Goal: Navigation & Orientation: Find specific page/section

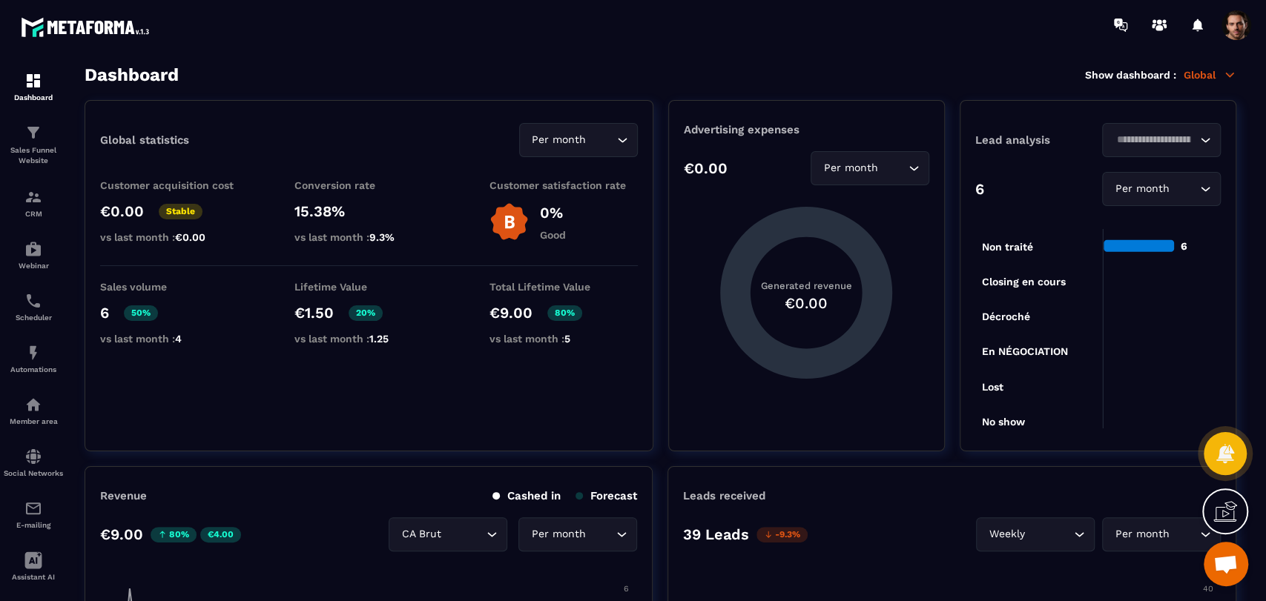
click at [1208, 69] on p "Global" at bounding box center [1209, 74] width 53 height 13
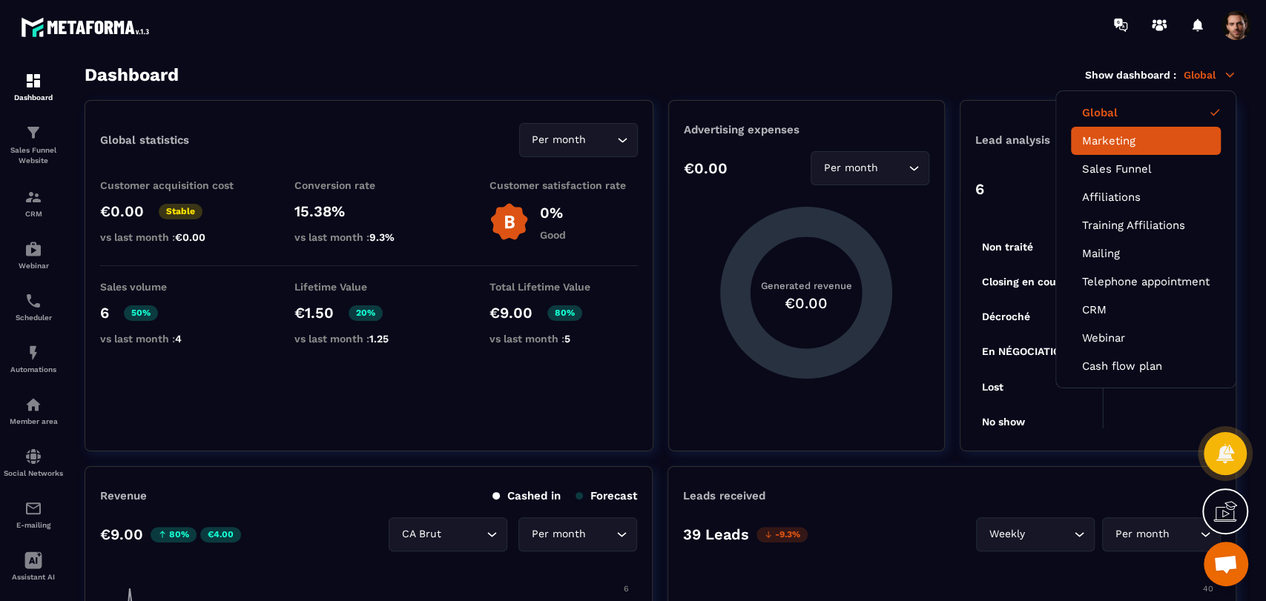
click at [1117, 151] on li "Marketing" at bounding box center [1146, 141] width 150 height 28
click at [1108, 148] on div at bounding box center [1108, 148] width 0 height 0
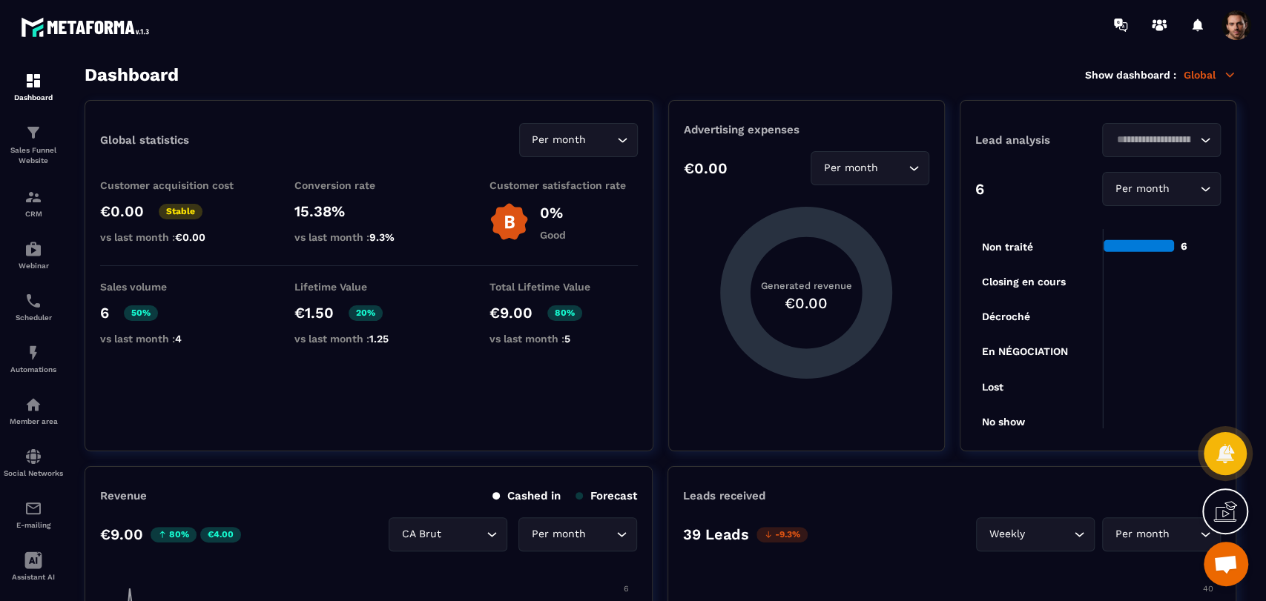
click at [1117, 151] on div "Loading..." at bounding box center [1161, 140] width 119 height 34
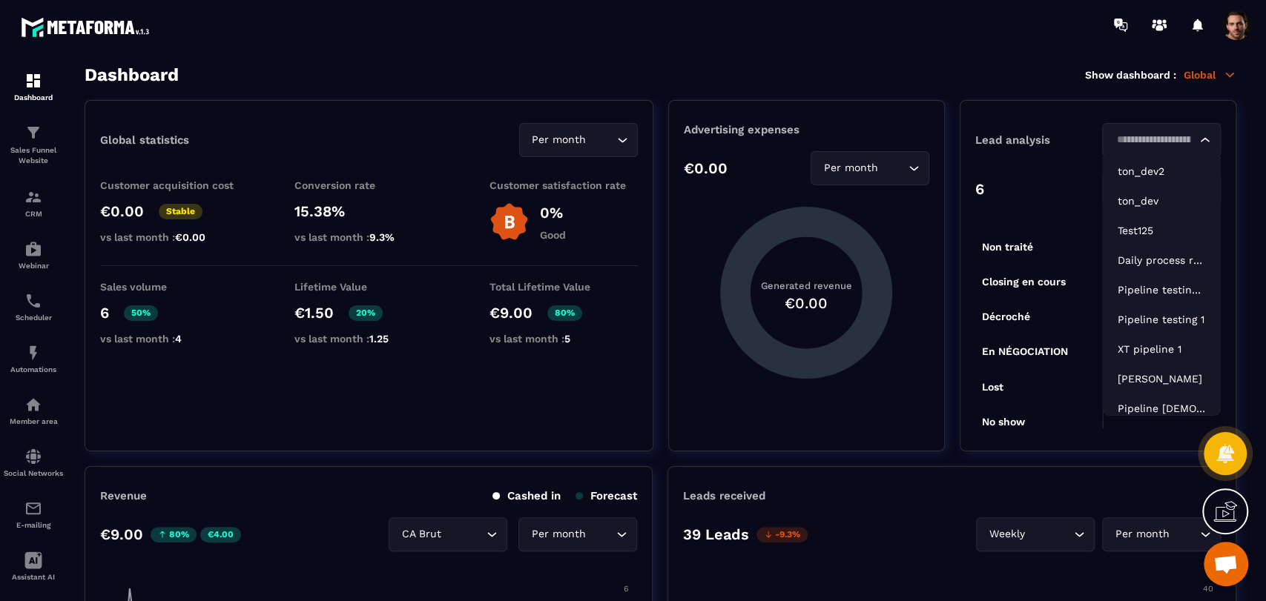
click at [1203, 77] on p "Global" at bounding box center [1209, 74] width 53 height 13
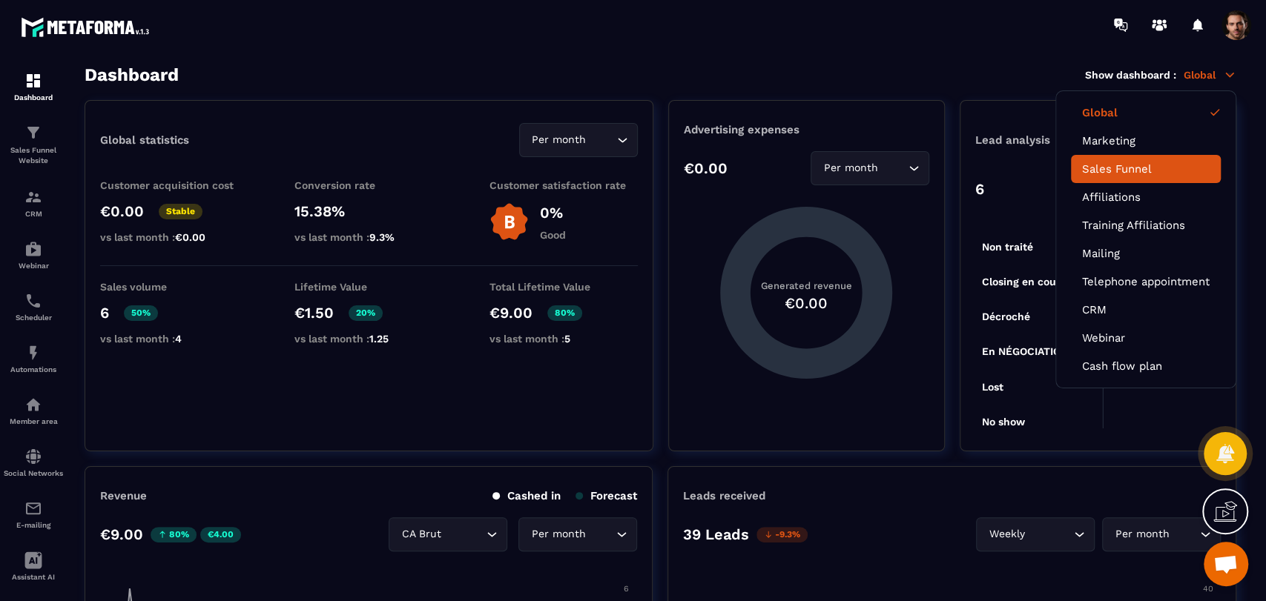
click at [1153, 171] on link "Sales Funnel" at bounding box center [1146, 168] width 128 height 13
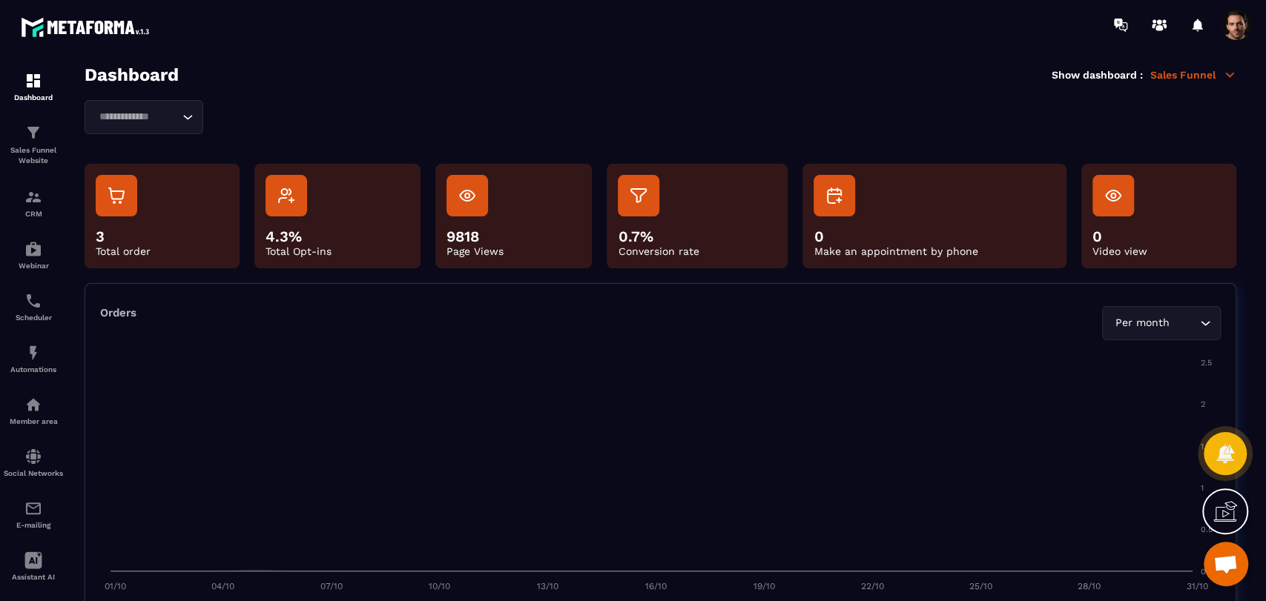
click at [148, 120] on input "Search for option" at bounding box center [136, 117] width 85 height 16
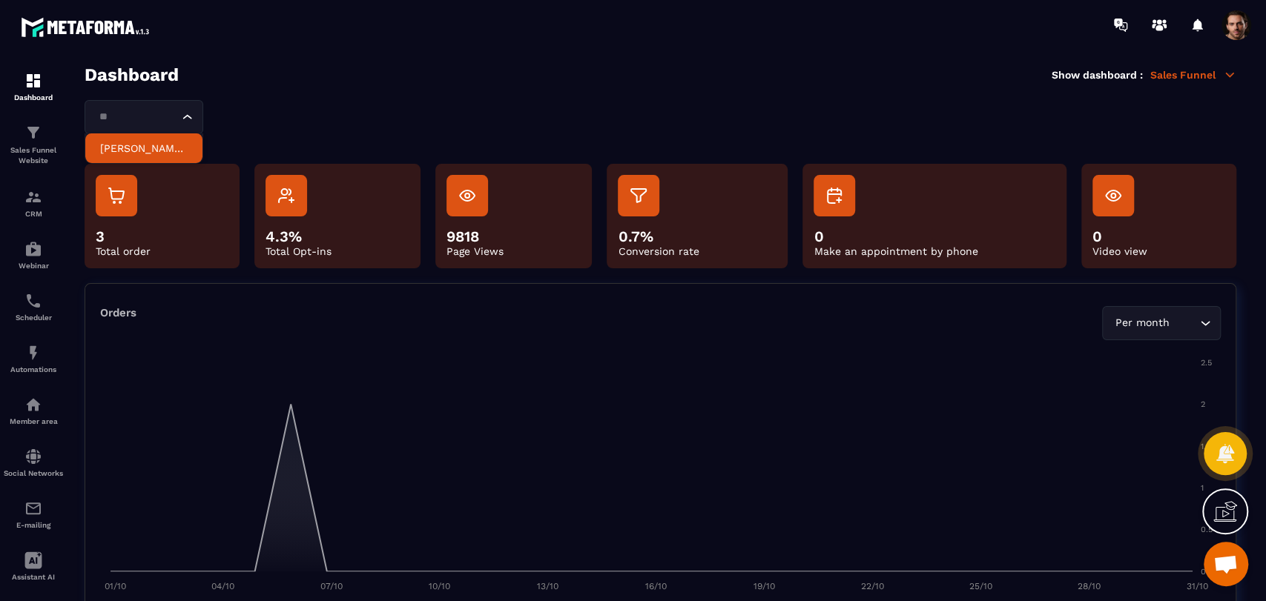
type input "*"
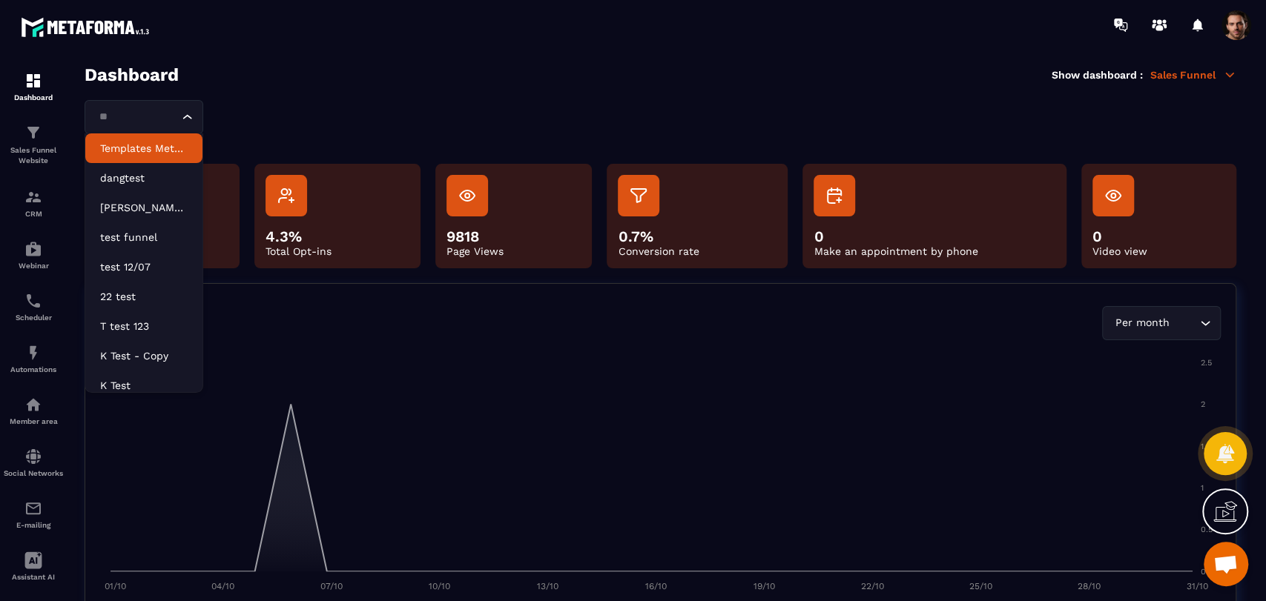
type input "*"
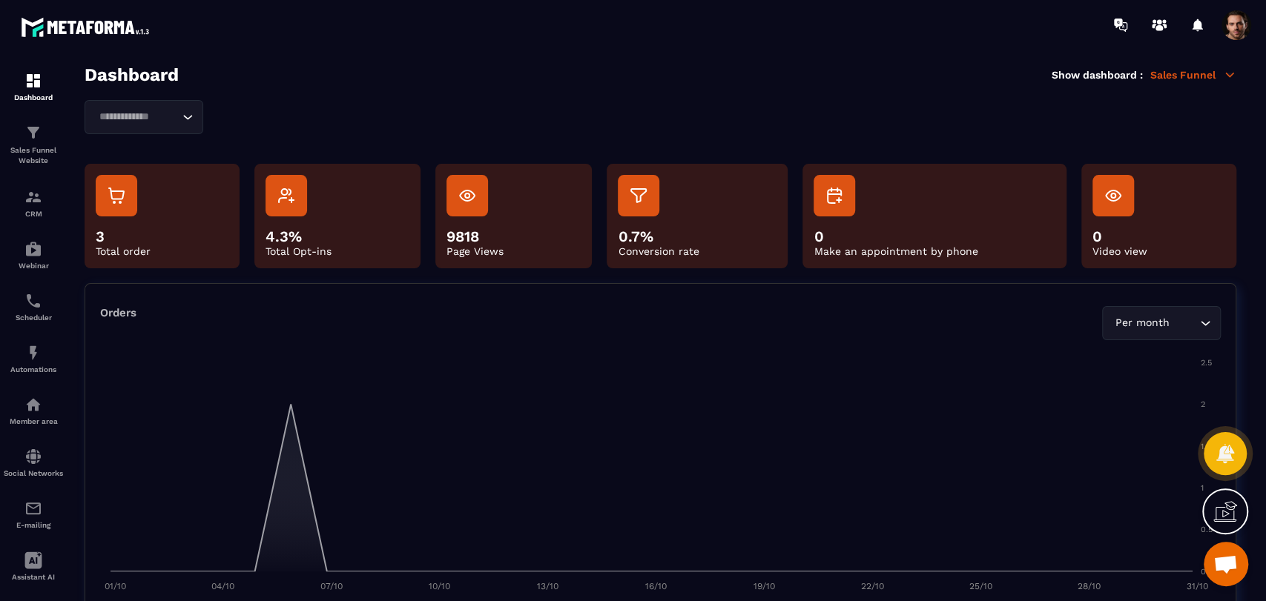
click at [308, 96] on section "Dashboard Show dashboard : Sales Funnel Loading... Templates Meta_k được xóa da…" at bounding box center [660, 334] width 1181 height 538
click at [1184, 70] on p "Sales Funnel" at bounding box center [1193, 74] width 86 height 13
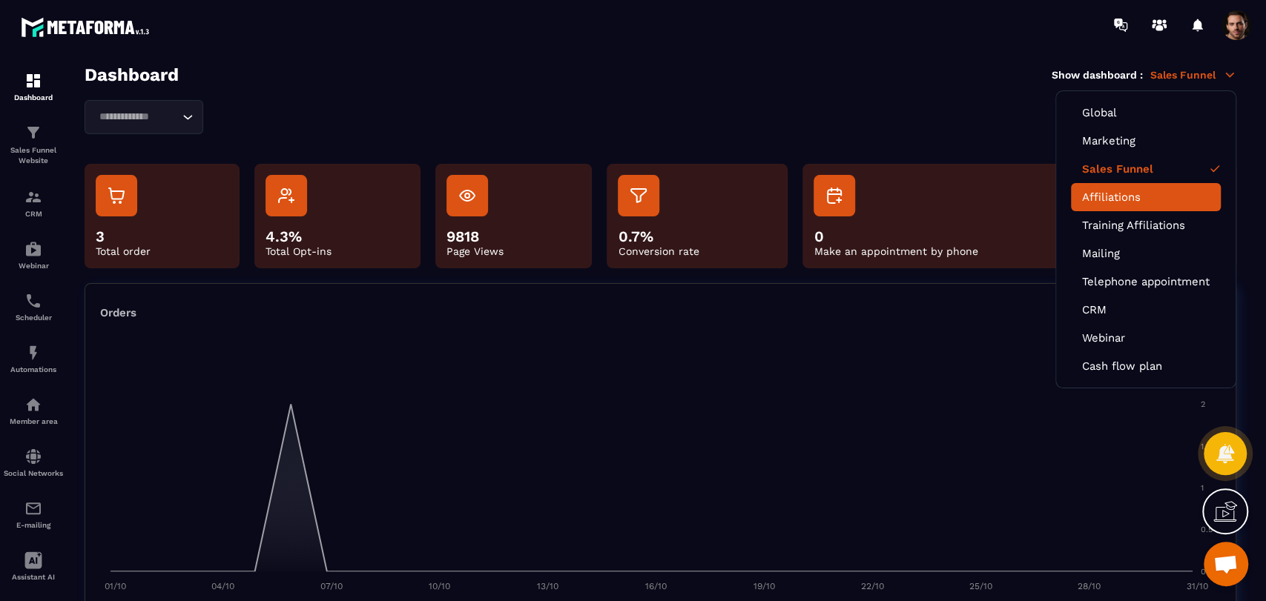
click at [1162, 196] on link "Affiliations" at bounding box center [1146, 197] width 128 height 13
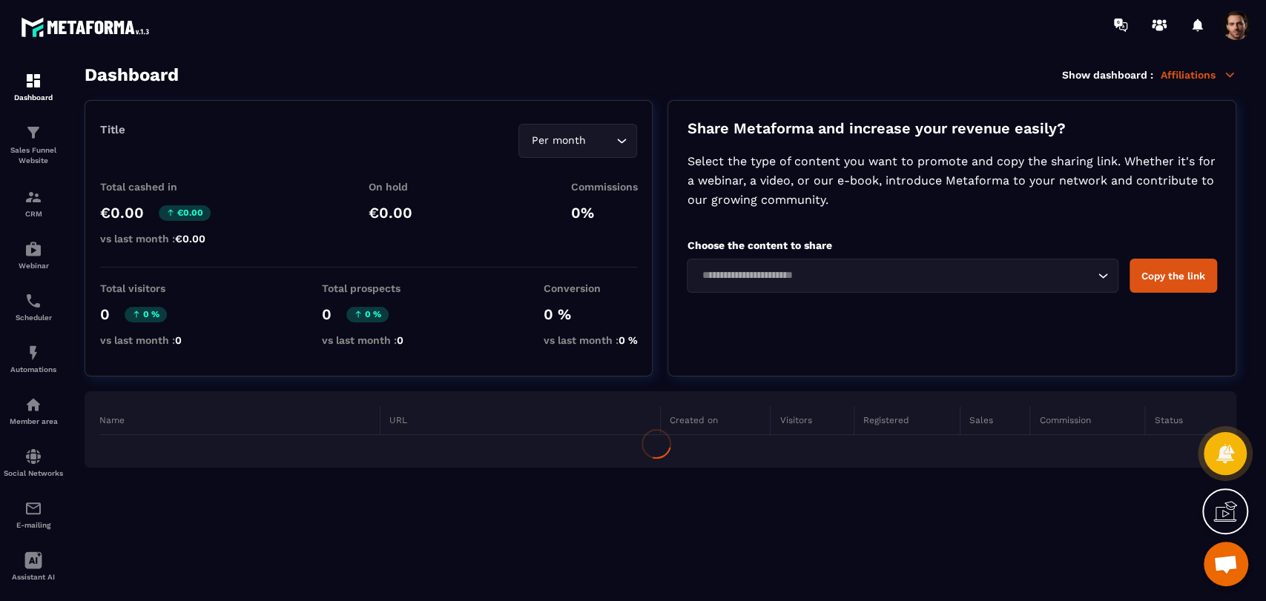
click at [1195, 79] on p "Affiliations" at bounding box center [1198, 74] width 76 height 13
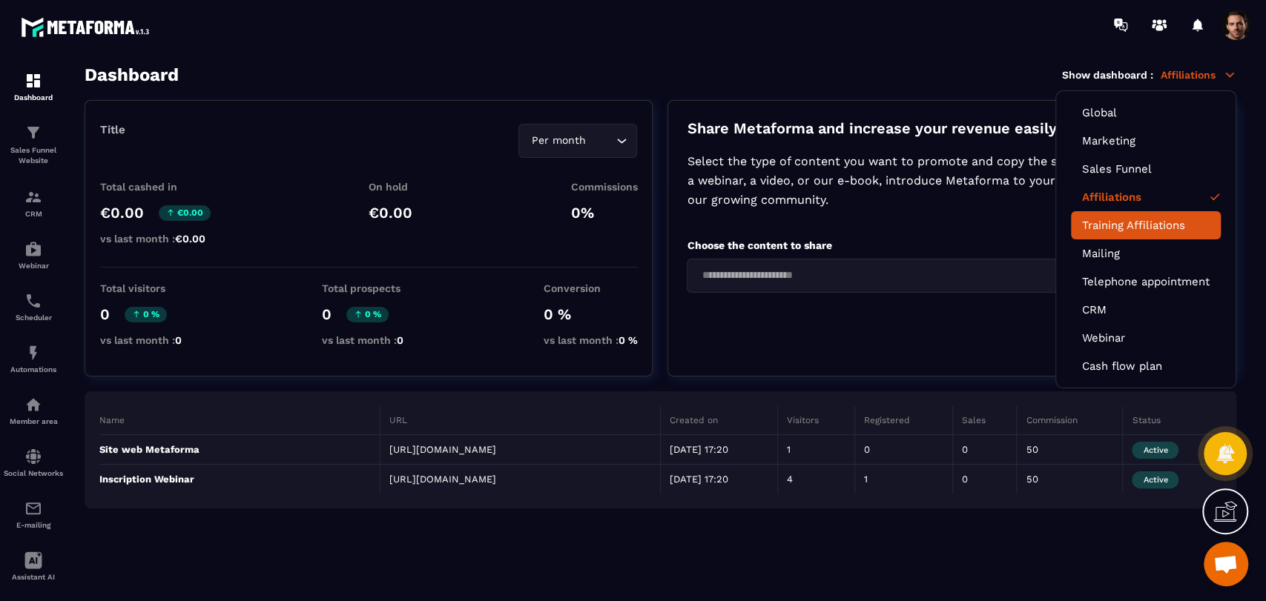
click at [1169, 217] on li "Training Affiliations" at bounding box center [1146, 225] width 150 height 28
click at [1167, 229] on link "Training Affiliations" at bounding box center [1146, 225] width 128 height 13
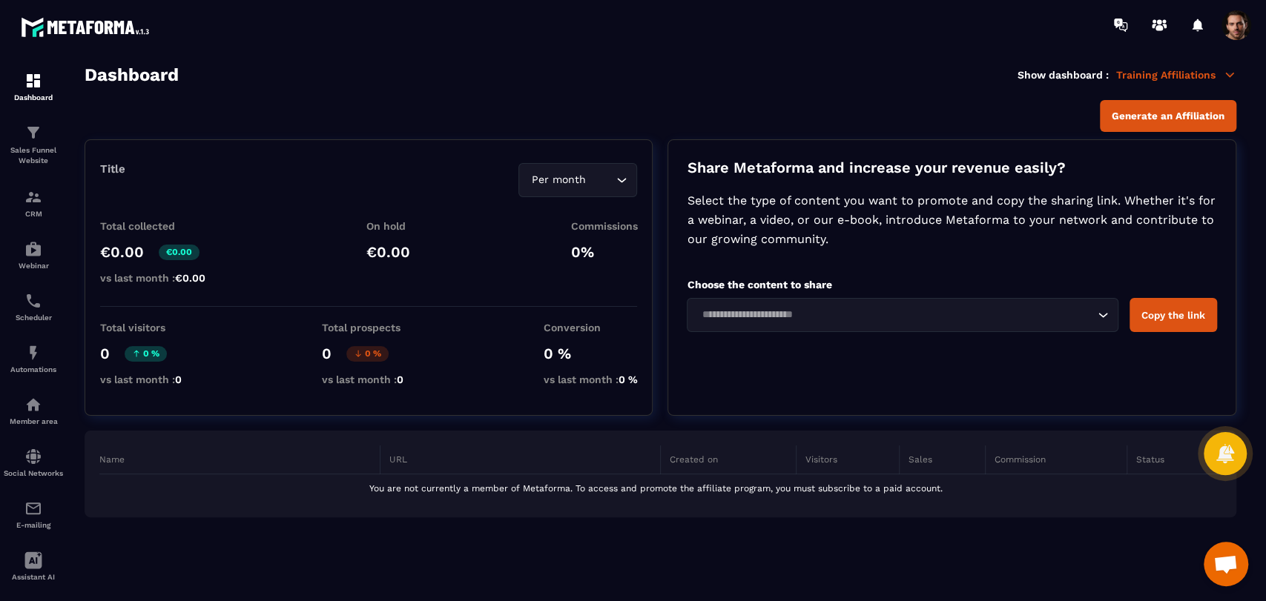
click at [1181, 78] on p "Training Affiliations" at bounding box center [1176, 74] width 120 height 13
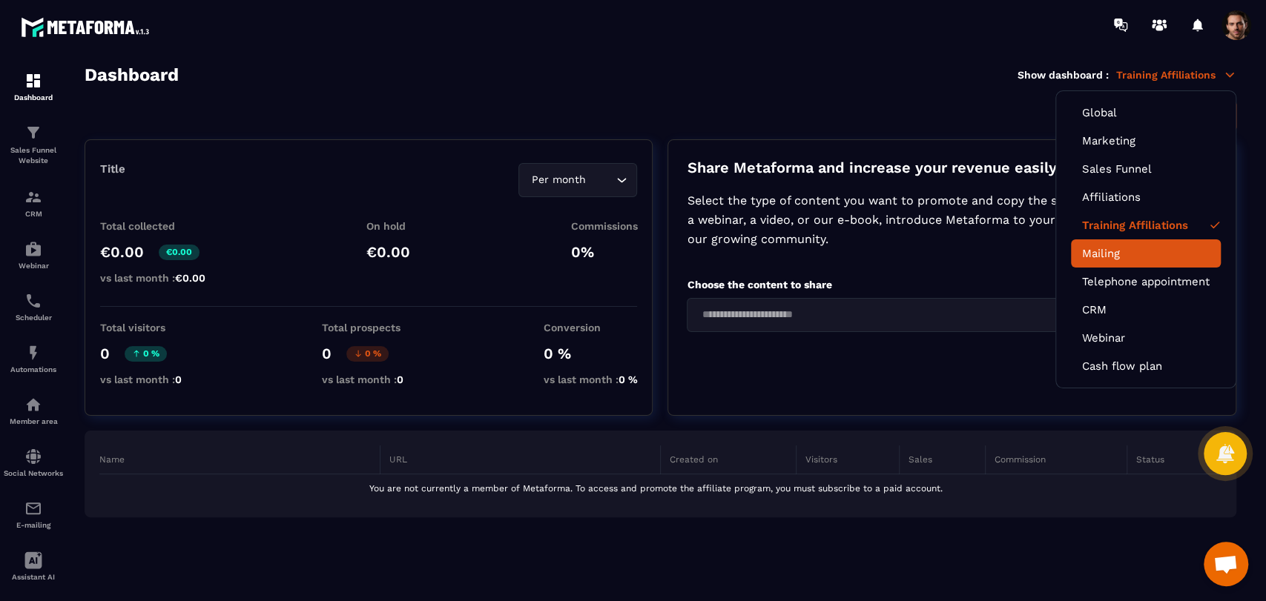
click at [1132, 257] on link "Mailing" at bounding box center [1146, 253] width 128 height 13
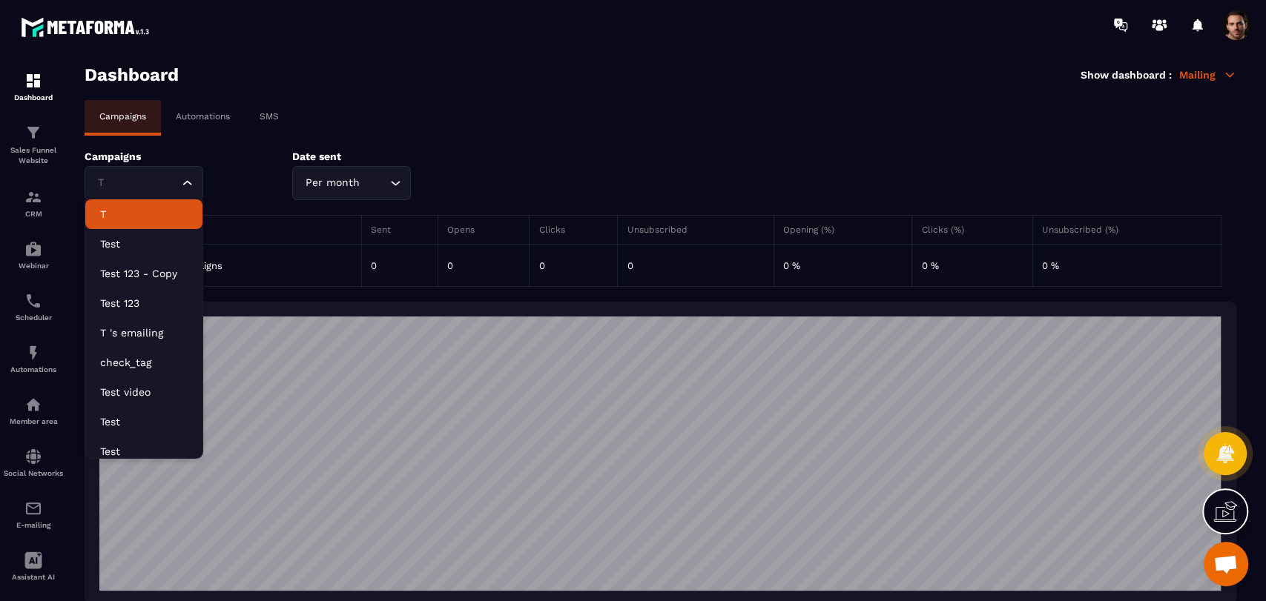
click at [141, 188] on input "Search for option" at bounding box center [136, 183] width 85 height 16
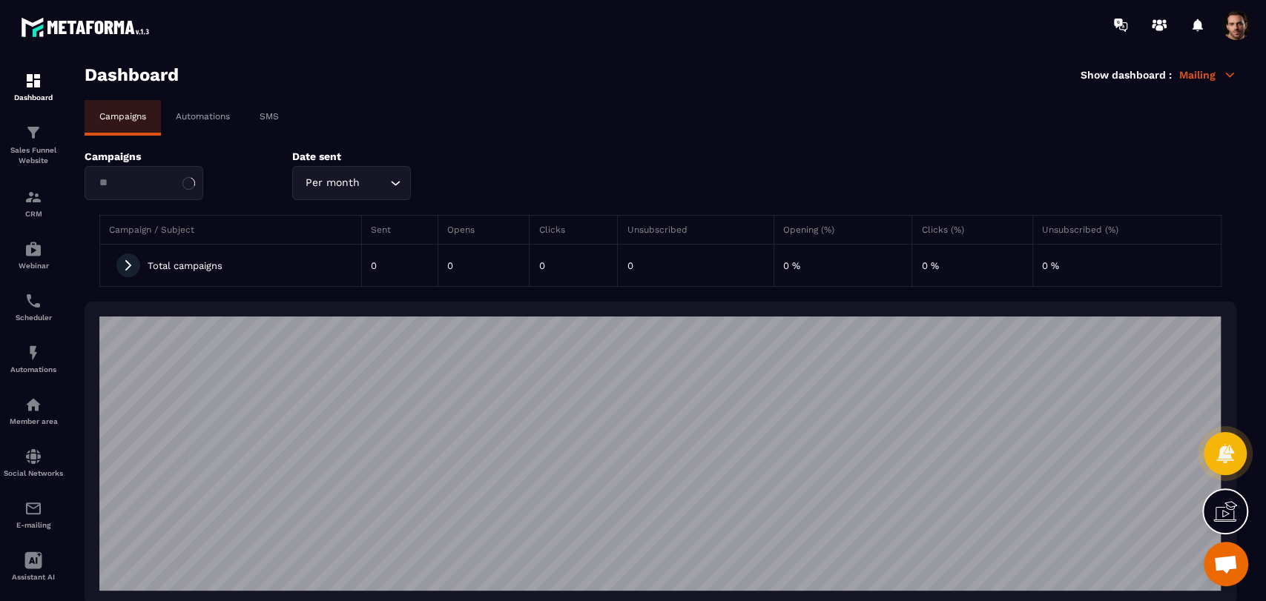
type input "*"
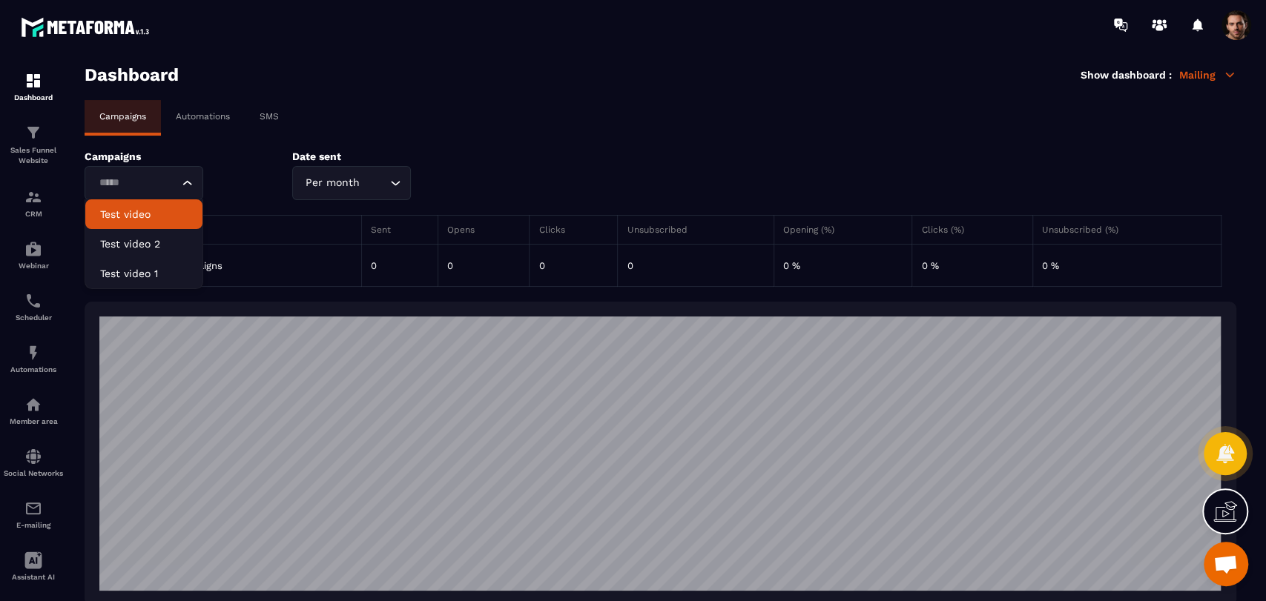
type input "*****"
click at [203, 126] on div "Automations" at bounding box center [203, 116] width 84 height 33
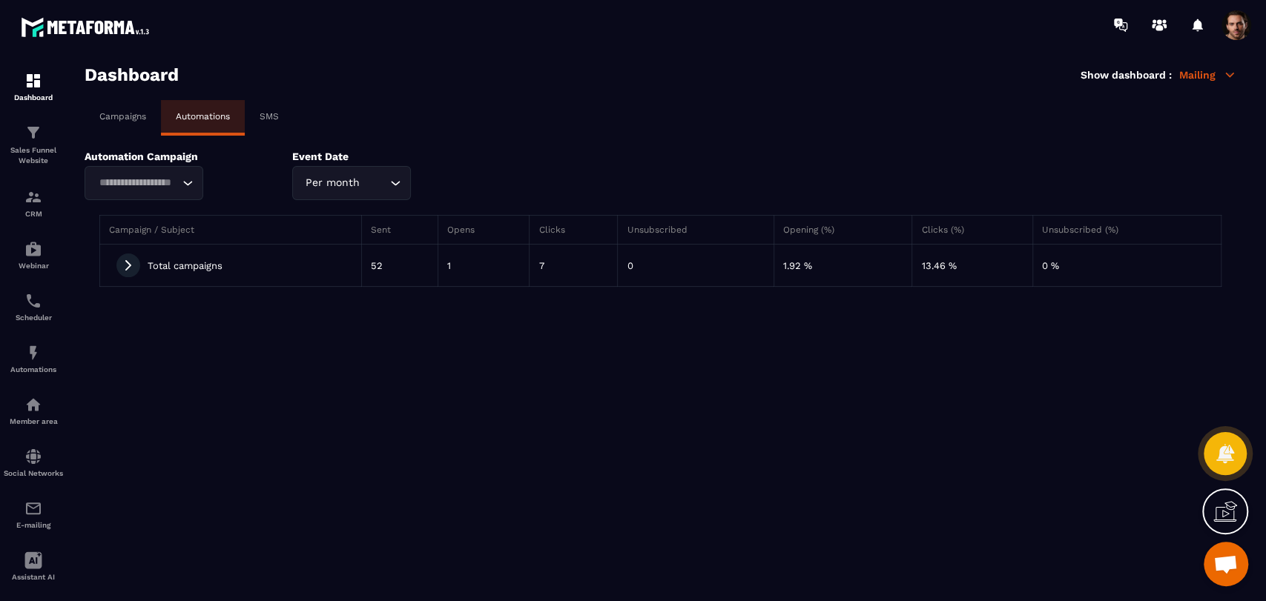
click at [147, 191] on div "Loading..." at bounding box center [144, 183] width 119 height 34
type input "*"
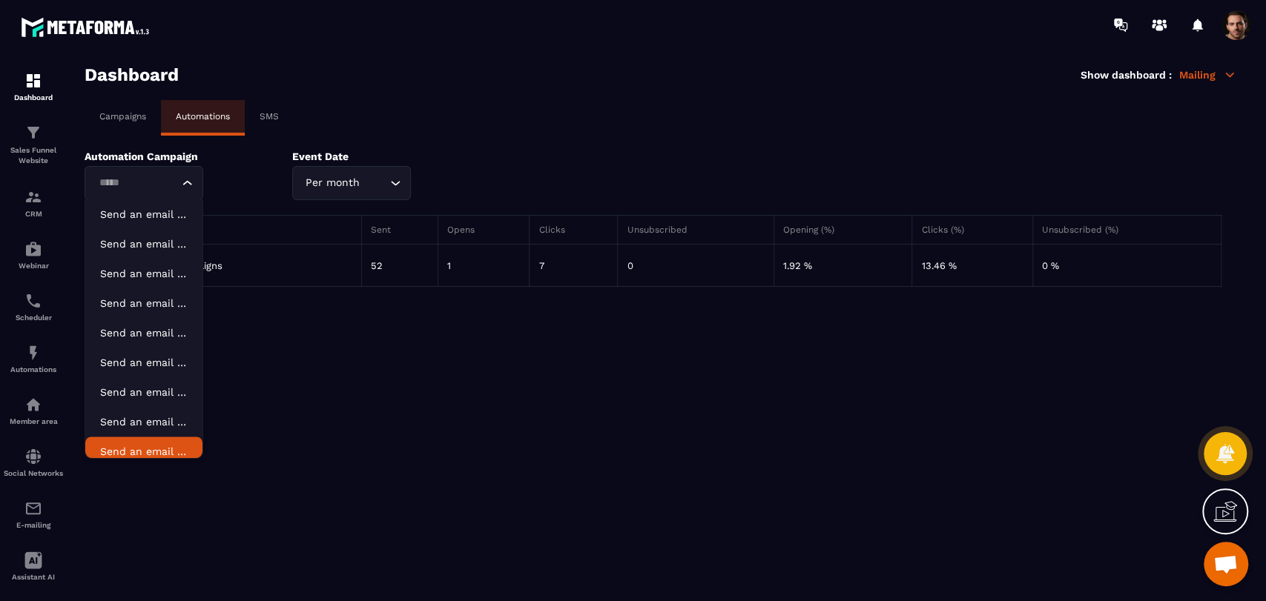
scroll to position [1252, 0]
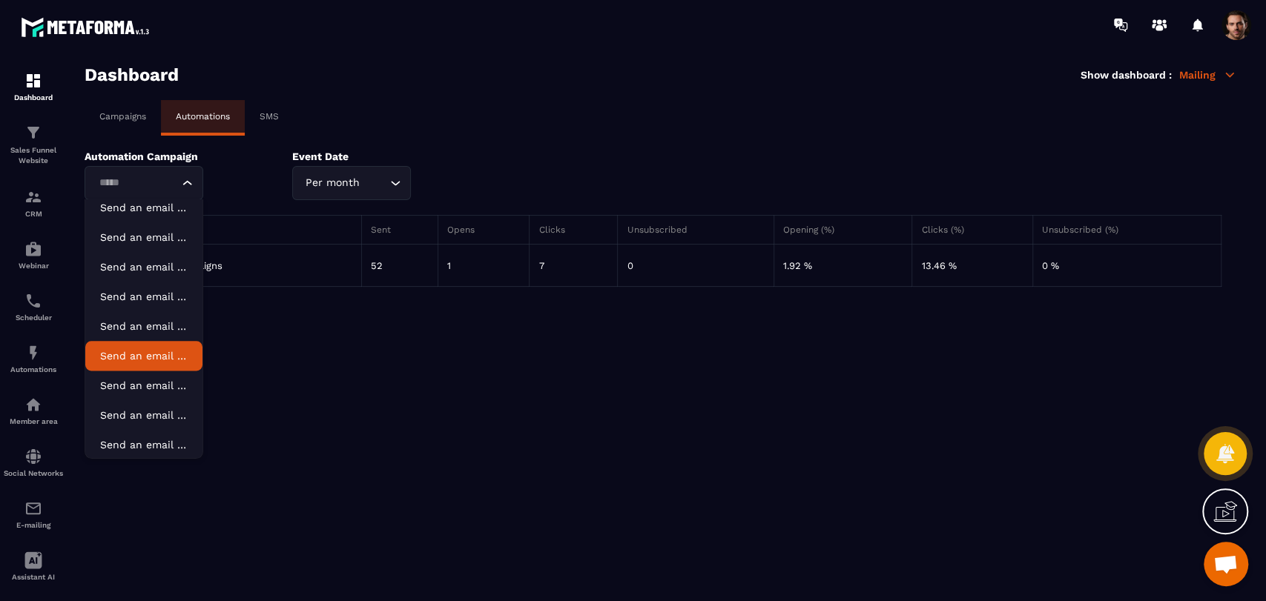
type input "*****"
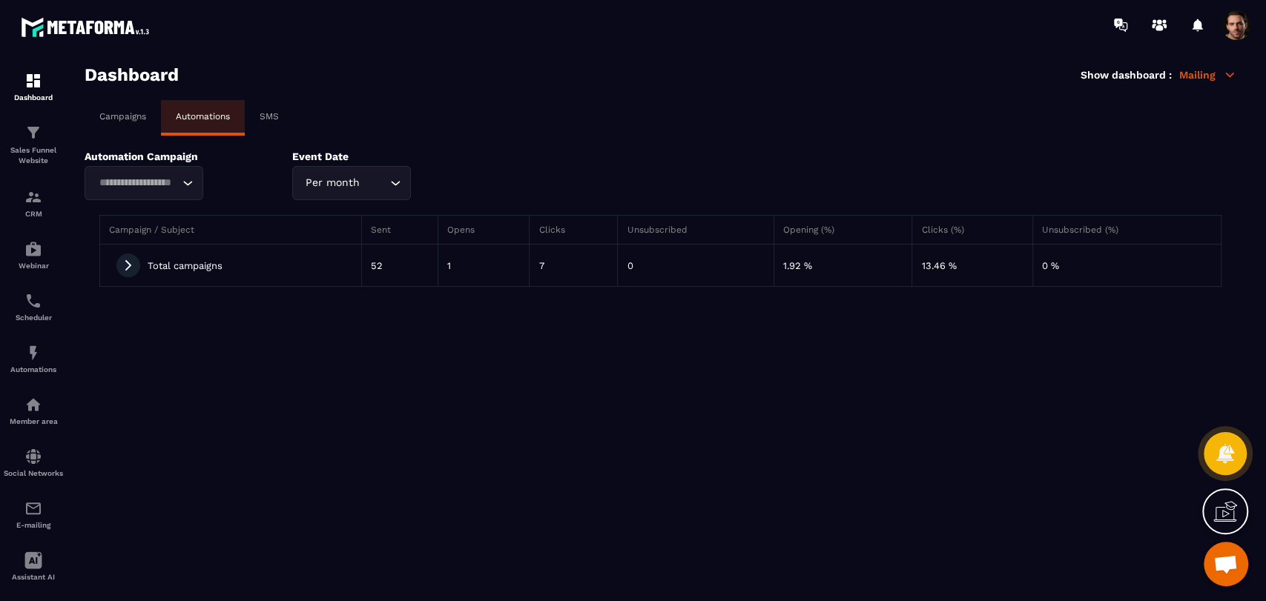
click at [263, 113] on div "SMS" at bounding box center [269, 116] width 49 height 33
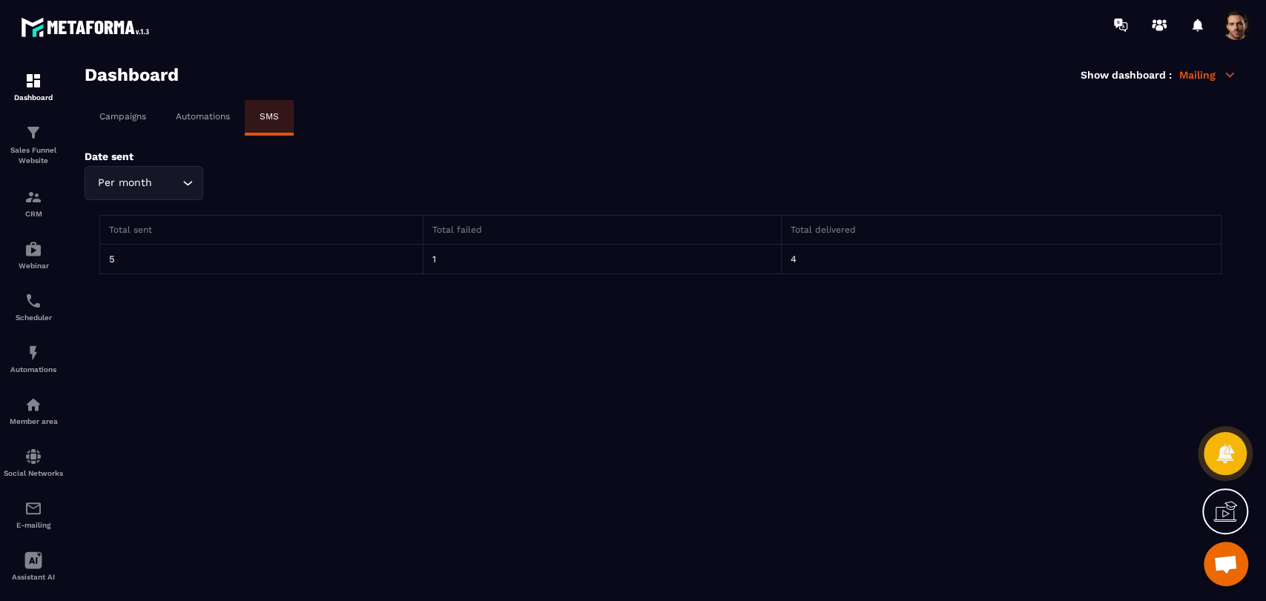
click at [1198, 65] on div "Dashboard Show dashboard : Mailing" at bounding box center [661, 75] width 1152 height 21
click at [1200, 71] on p "Mailing" at bounding box center [1207, 74] width 57 height 13
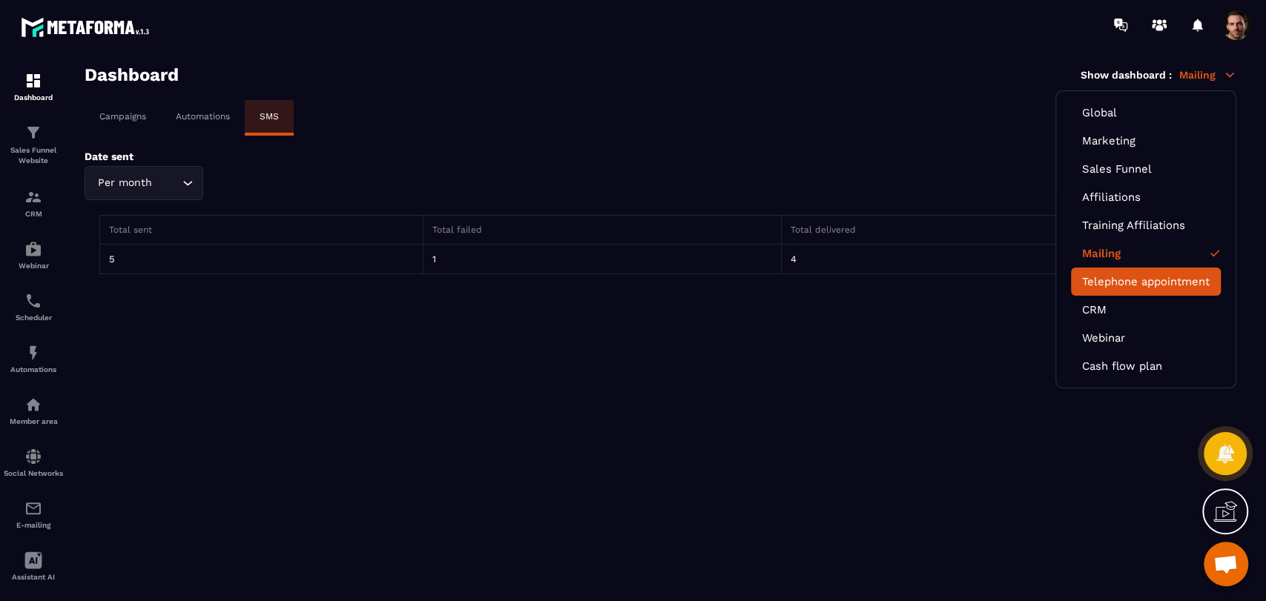
click at [1145, 277] on link "Telephone appointment" at bounding box center [1146, 281] width 128 height 13
click at [1145, 284] on link "Telephone appointment" at bounding box center [1146, 281] width 128 height 13
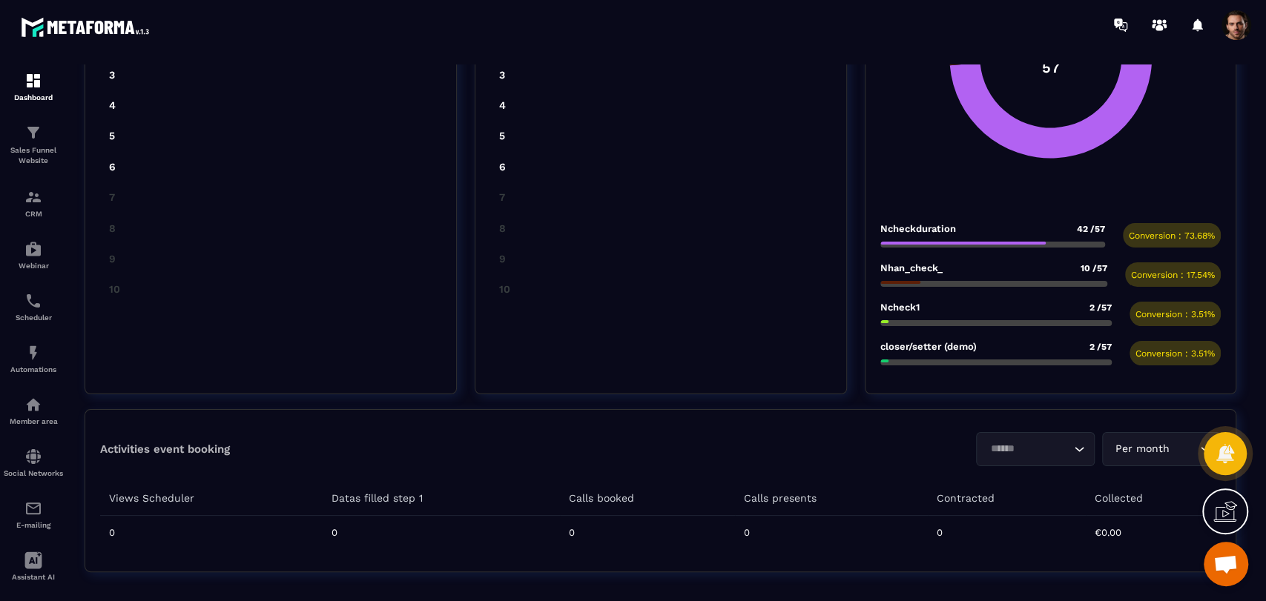
scroll to position [52, 0]
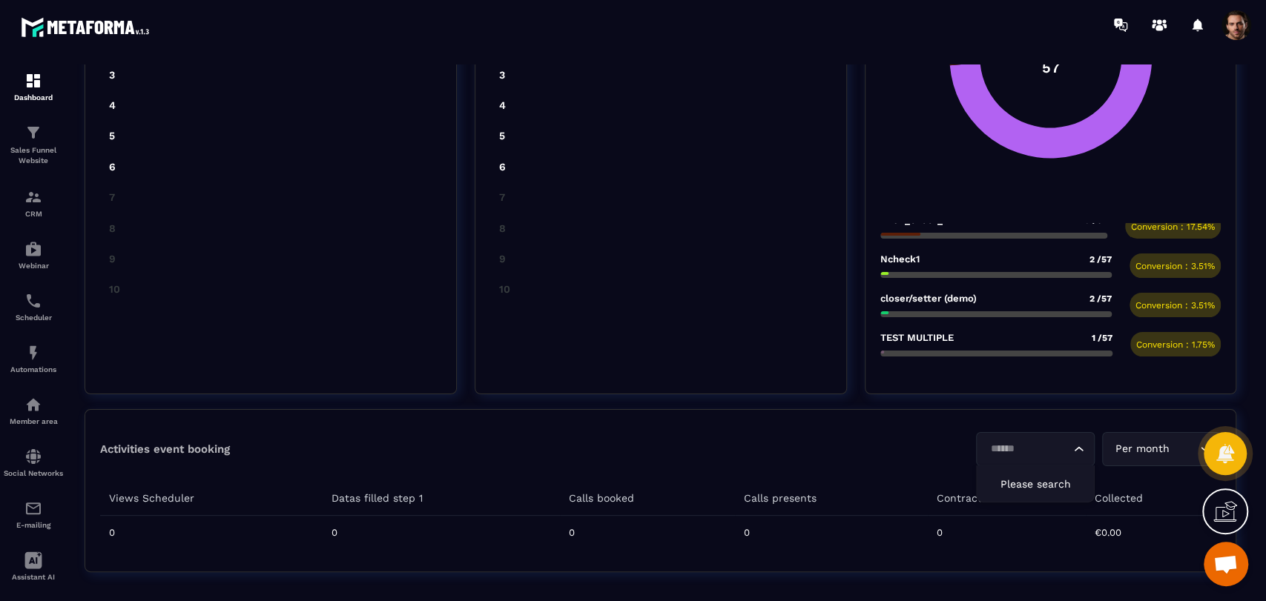
click at [1019, 444] on input "Search for option" at bounding box center [1027, 449] width 85 height 16
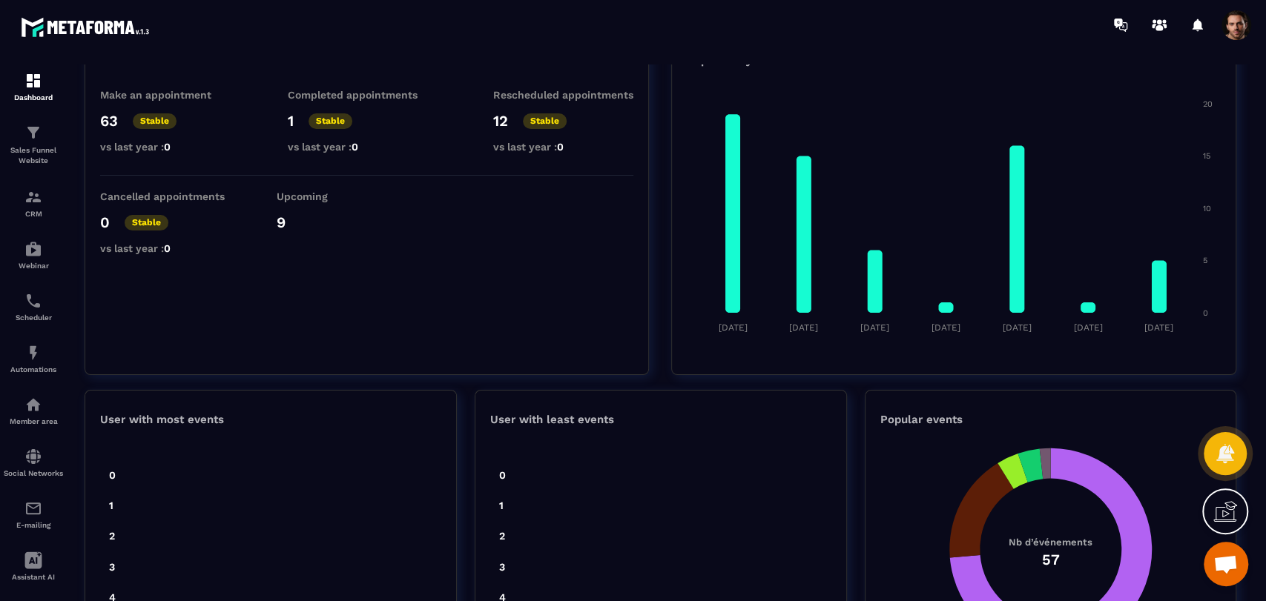
scroll to position [0, 0]
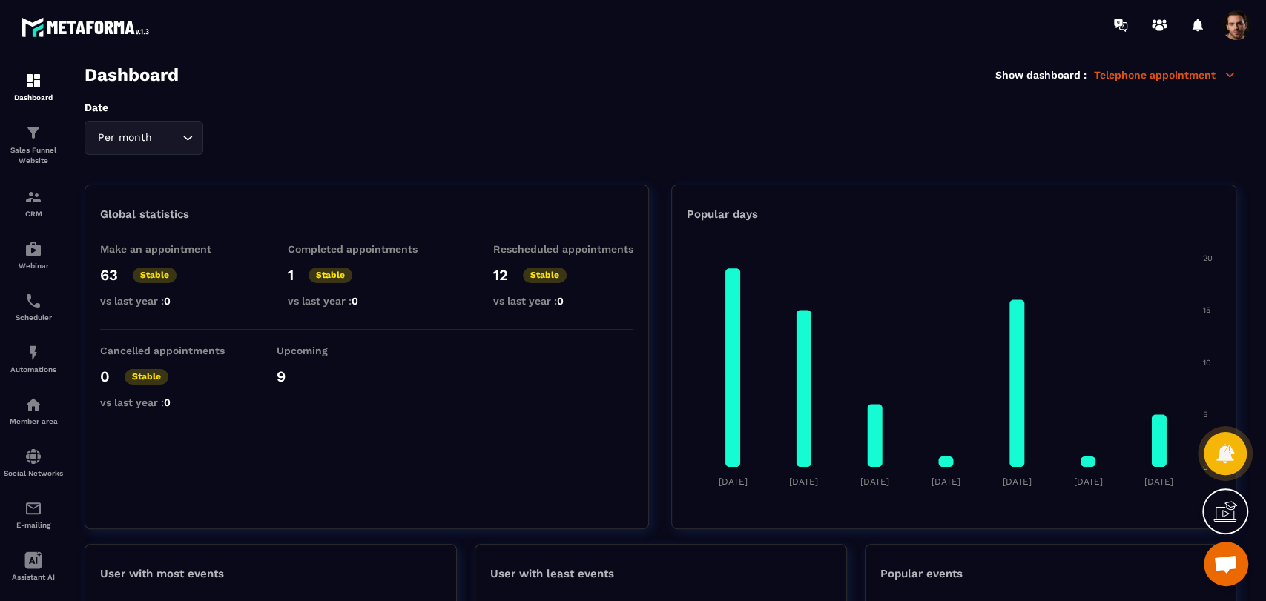
click at [1194, 75] on p "Telephone appointment" at bounding box center [1165, 74] width 142 height 13
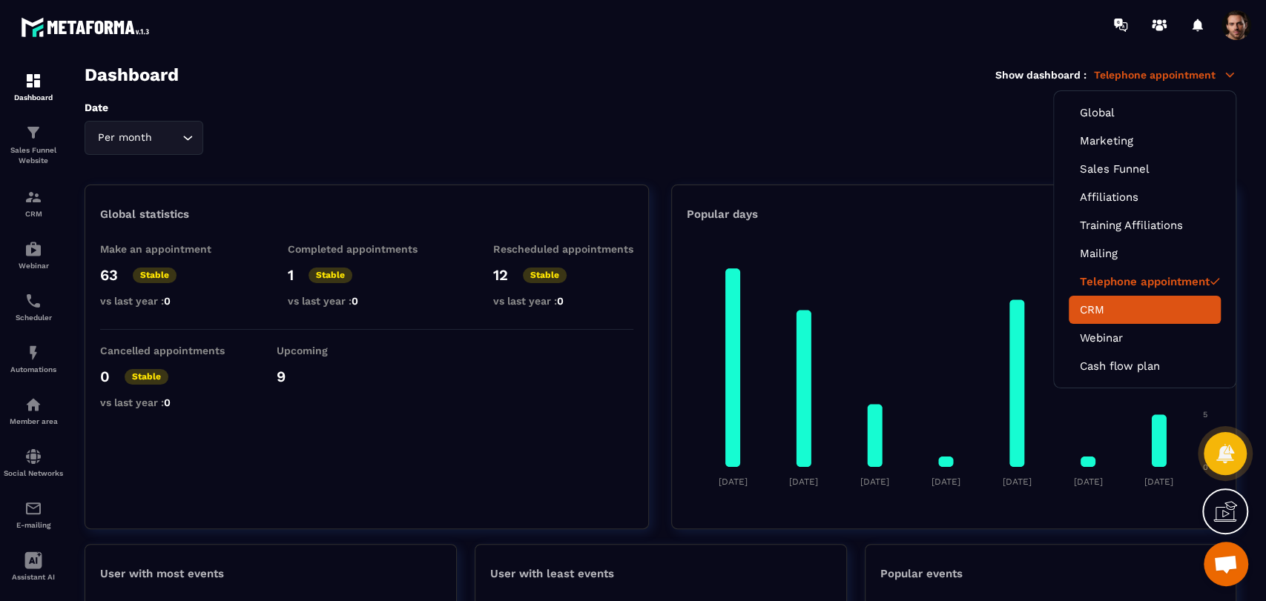
click at [1149, 304] on link "CRM" at bounding box center [1145, 309] width 130 height 13
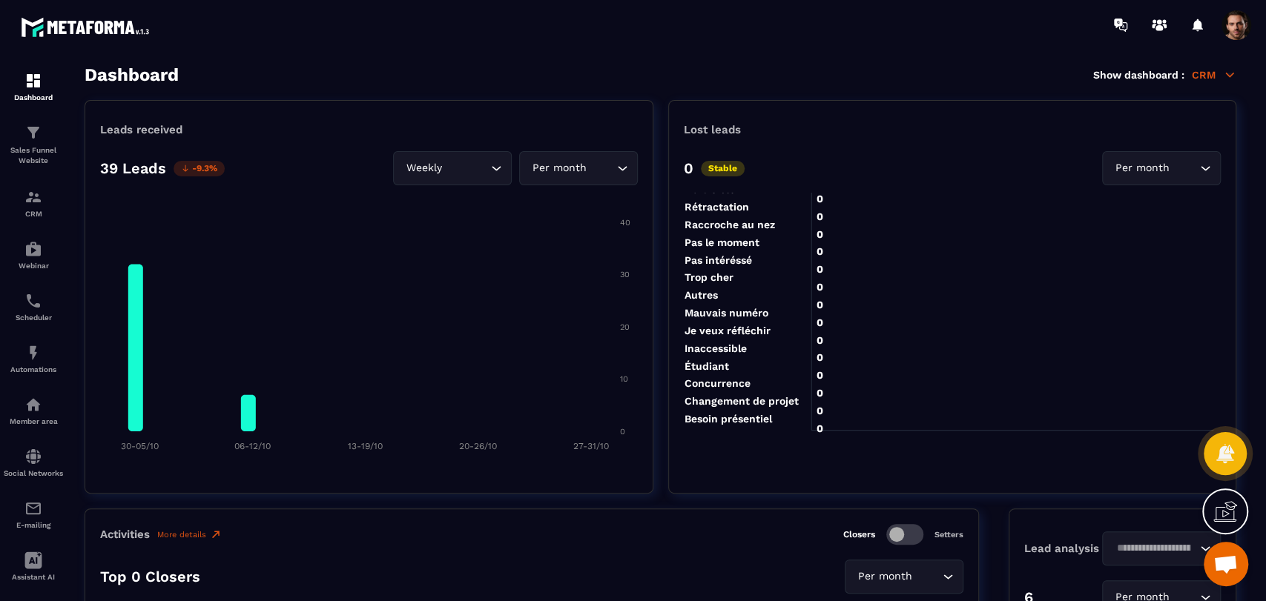
scroll to position [247, 0]
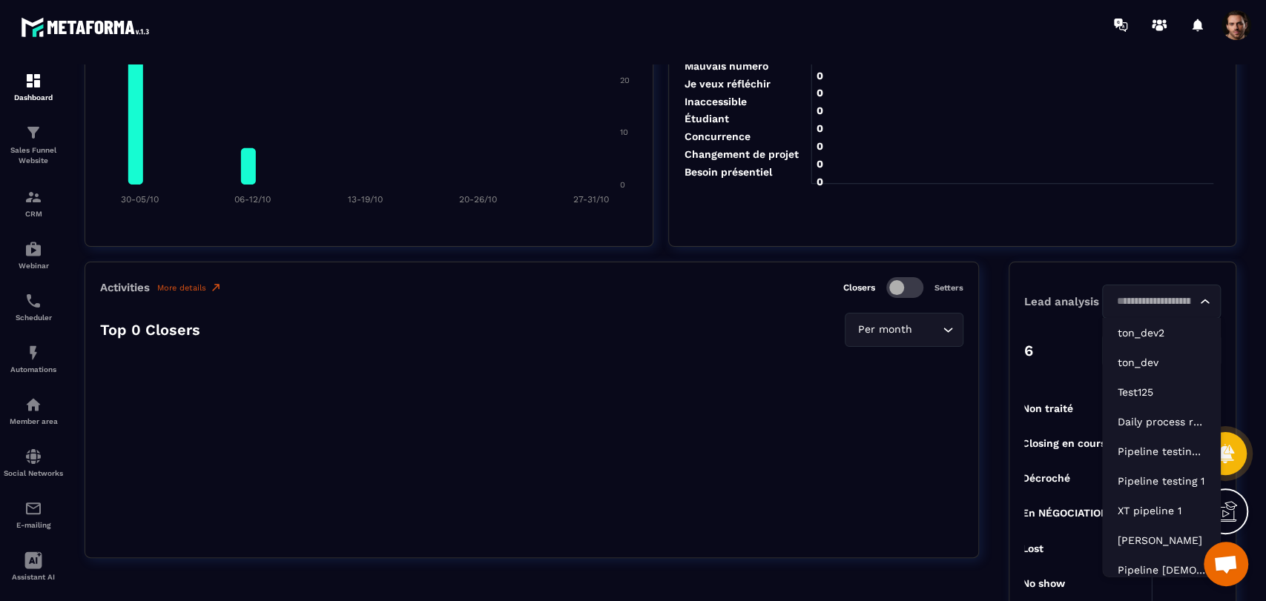
click at [1180, 298] on input "Search for option" at bounding box center [1154, 302] width 85 height 16
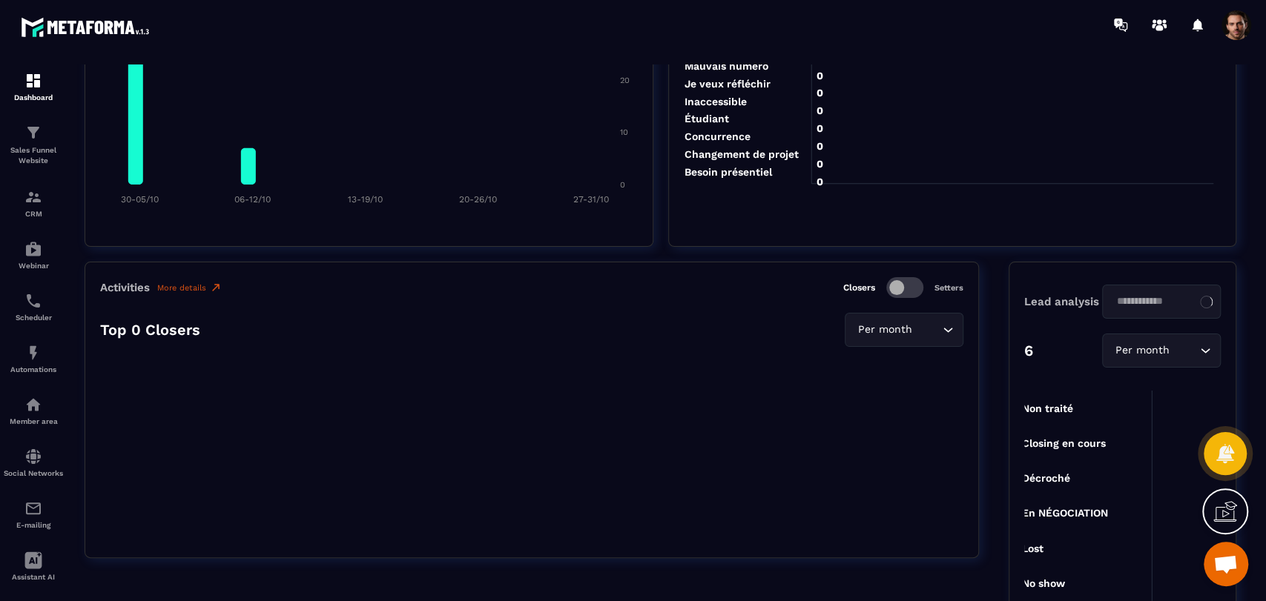
type input "**********"
click at [1180, 298] on input "**********" at bounding box center [1154, 302] width 85 height 16
click at [1180, 298] on input "**********" at bounding box center [1148, 302] width 72 height 16
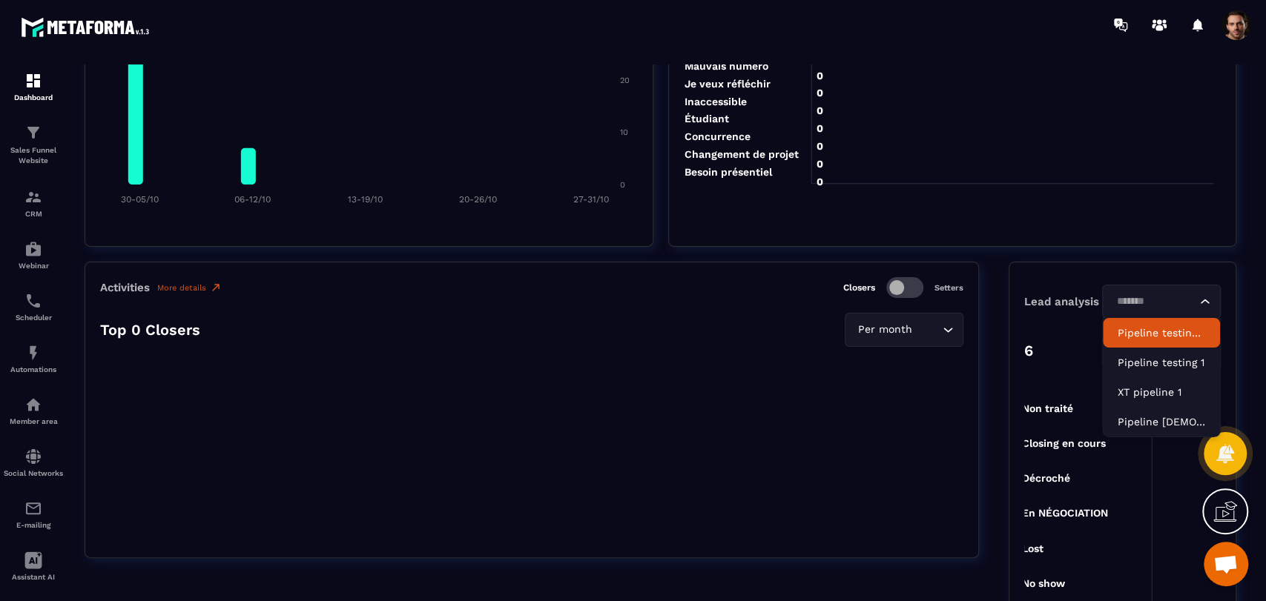
type input "********"
click at [1180, 298] on input "********" at bounding box center [1154, 302] width 85 height 16
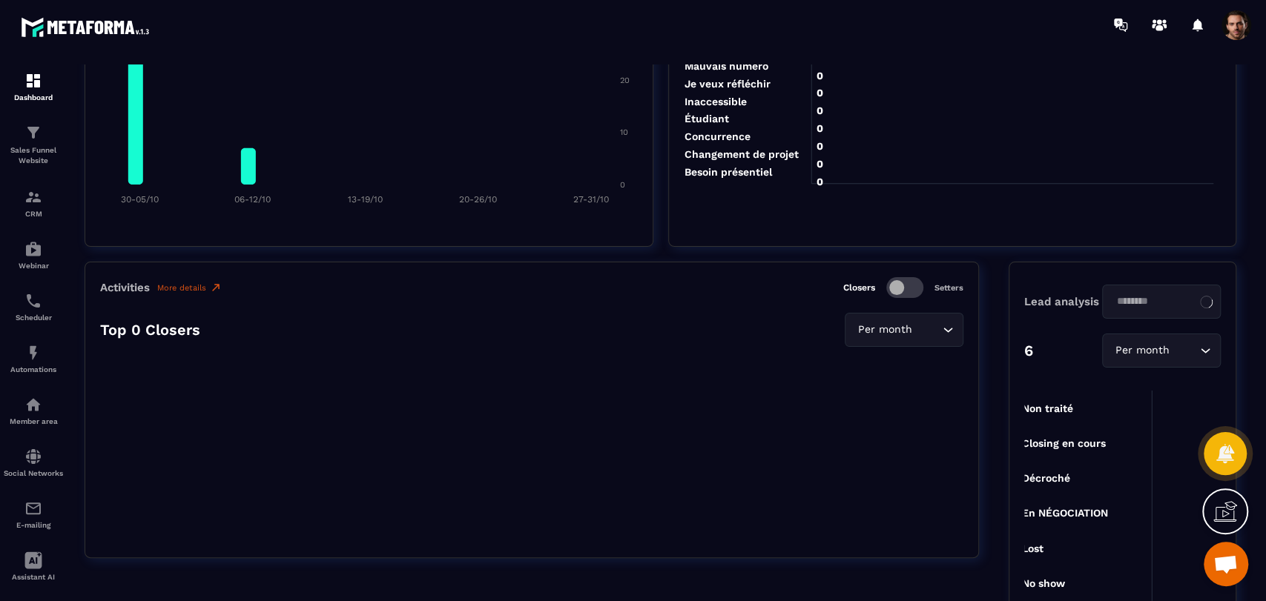
click at [1180, 298] on input "********" at bounding box center [1148, 302] width 72 height 16
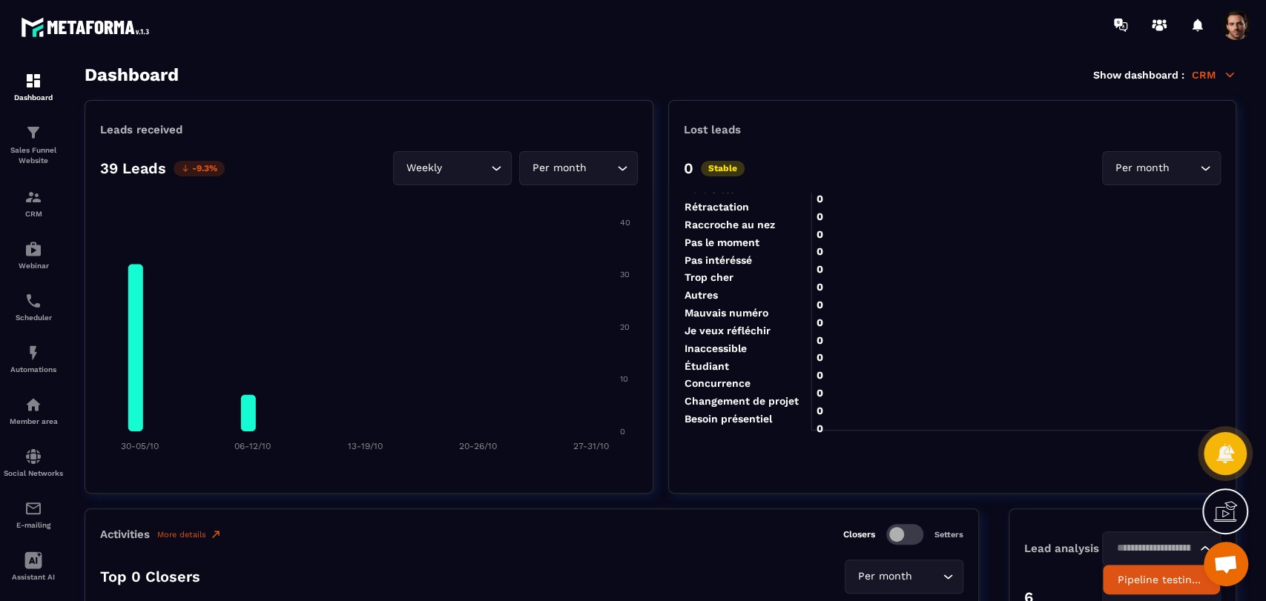
click at [1201, 70] on p "CRM" at bounding box center [1214, 74] width 44 height 13
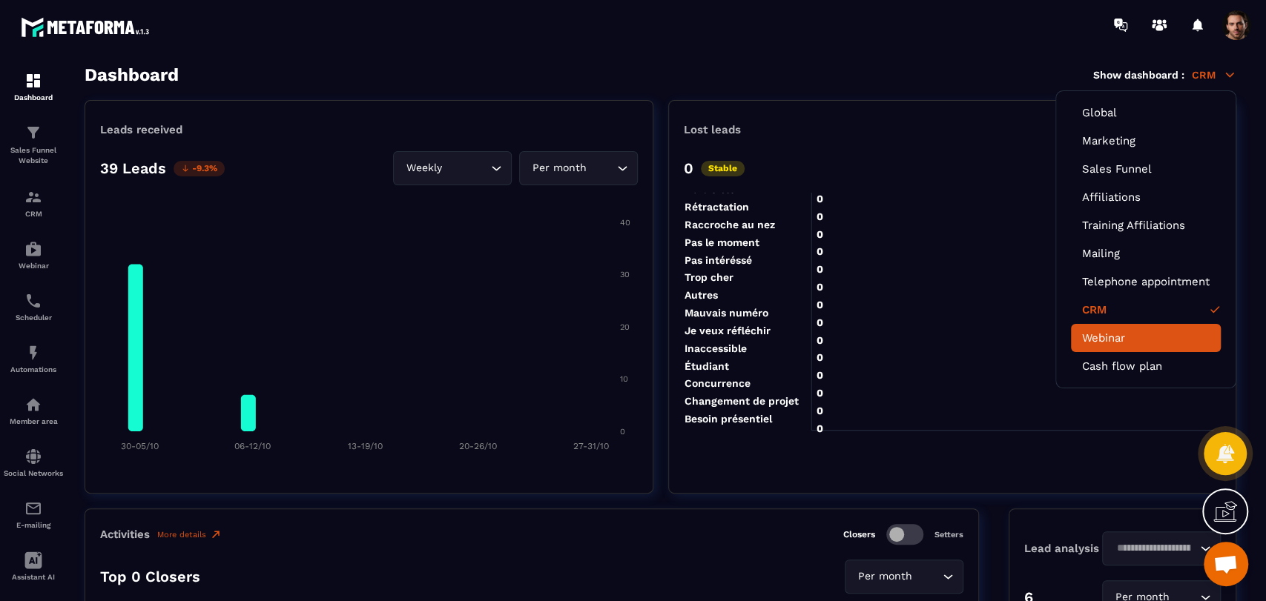
click at [1154, 345] on li "Webinar" at bounding box center [1146, 338] width 150 height 28
click at [1099, 331] on link "Webinar" at bounding box center [1146, 337] width 128 height 13
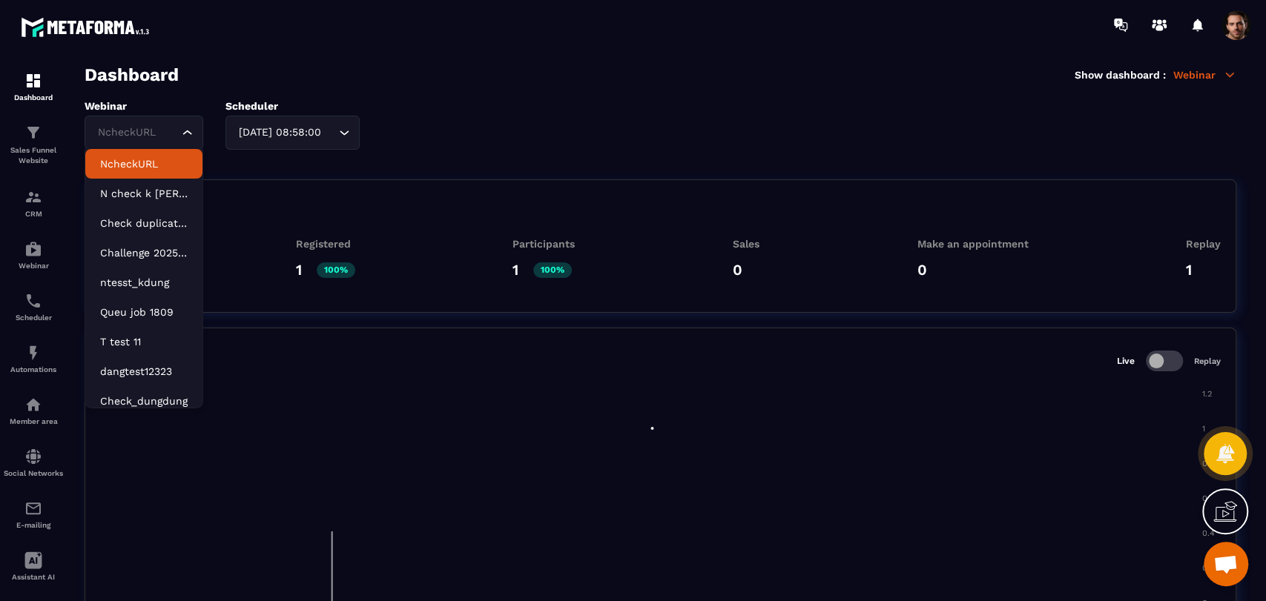
click at [148, 133] on div "NcheckURL" at bounding box center [136, 133] width 87 height 16
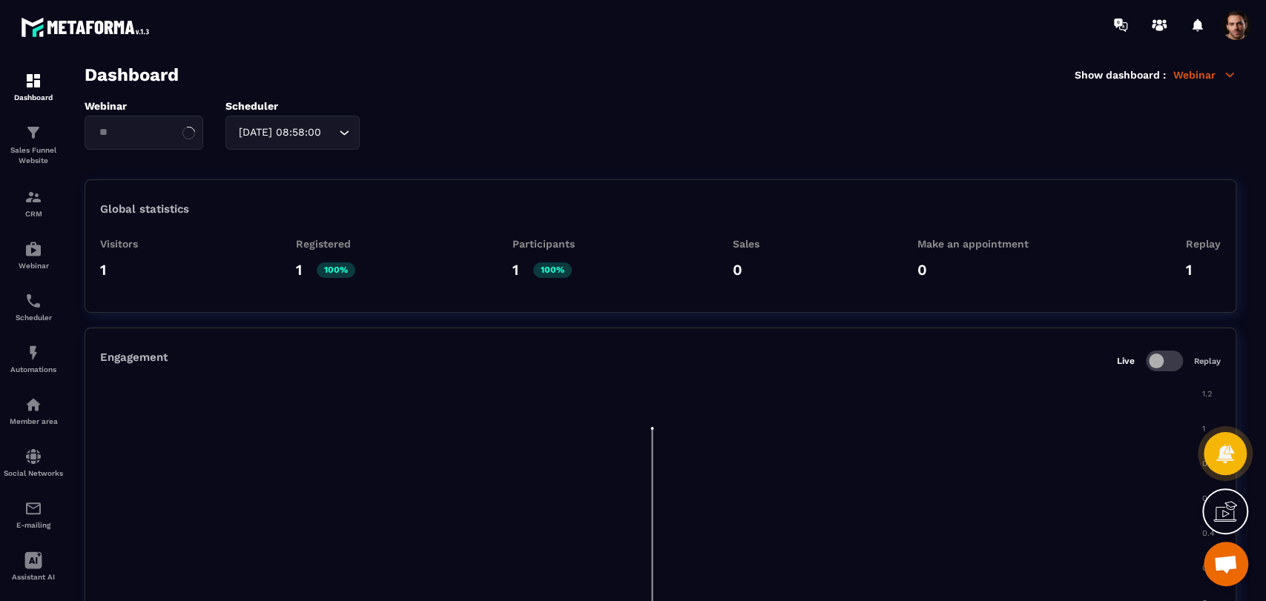
type input "*"
click at [35, 135] on img at bounding box center [33, 133] width 18 height 18
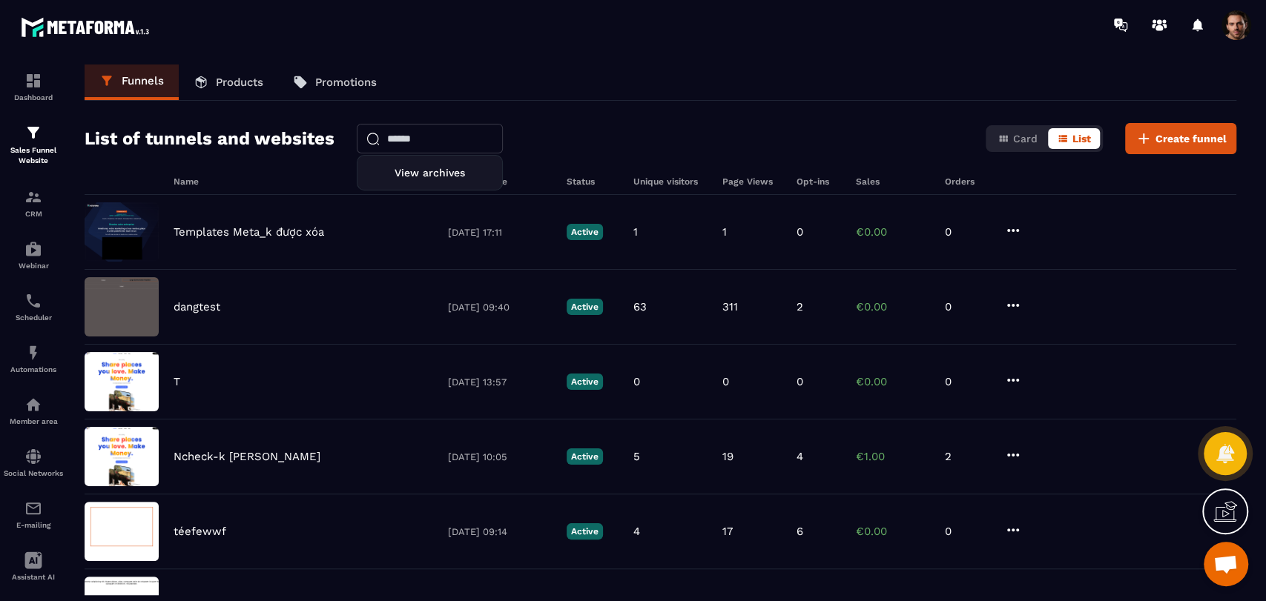
click at [446, 132] on input "text" at bounding box center [430, 139] width 146 height 30
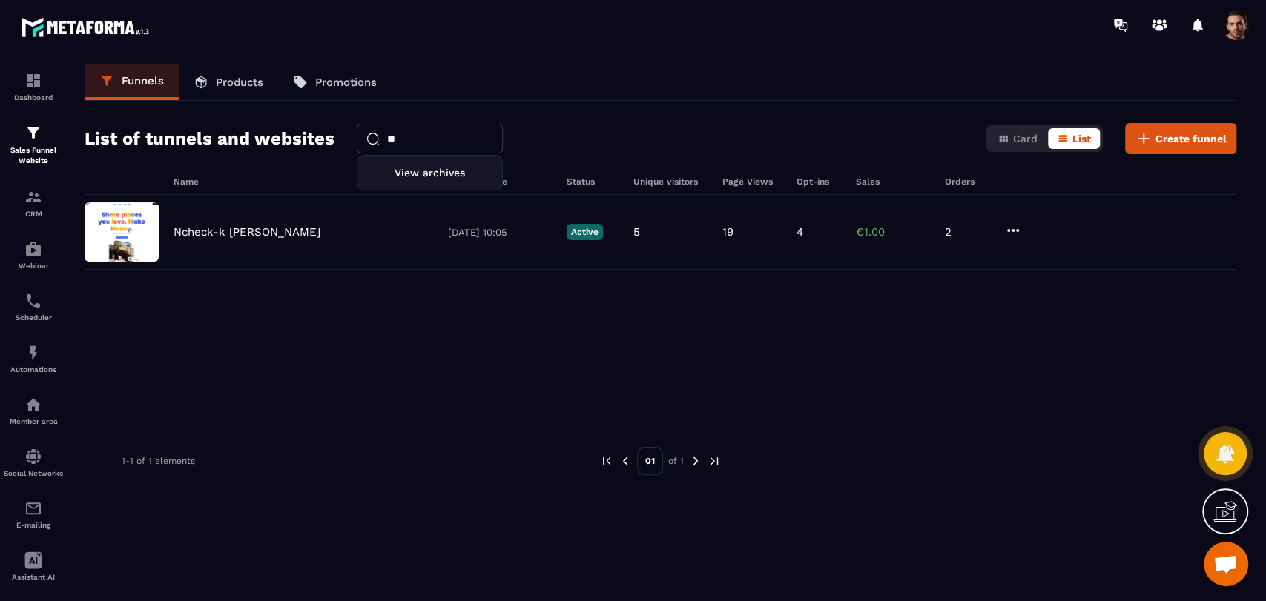
type input "*"
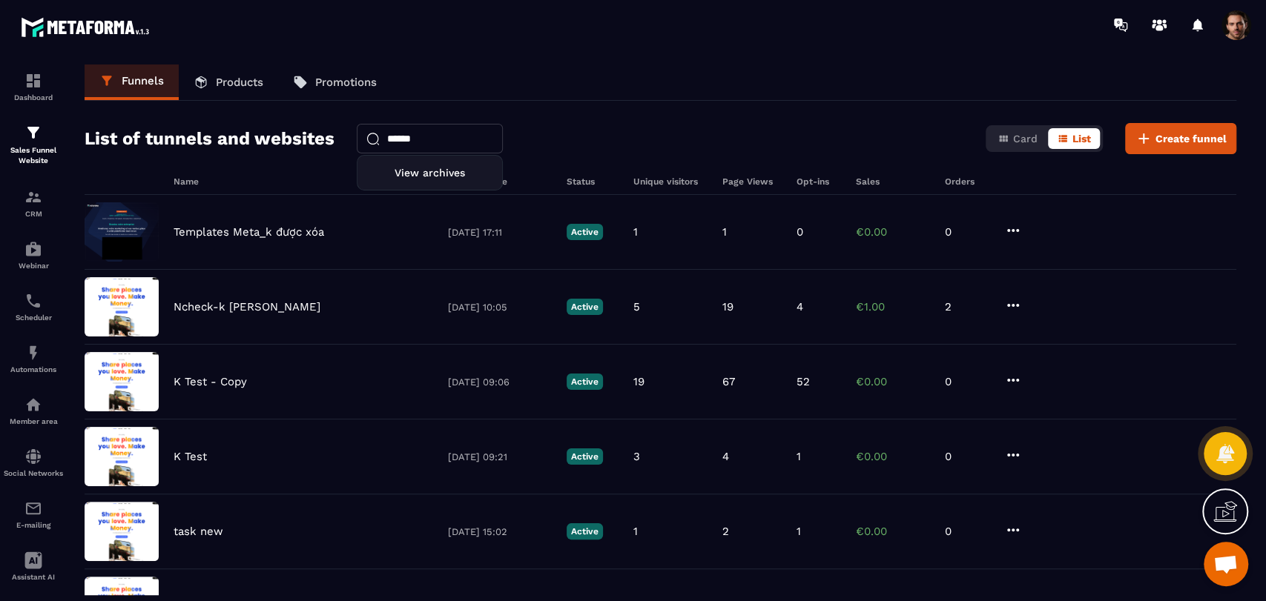
type input "******"
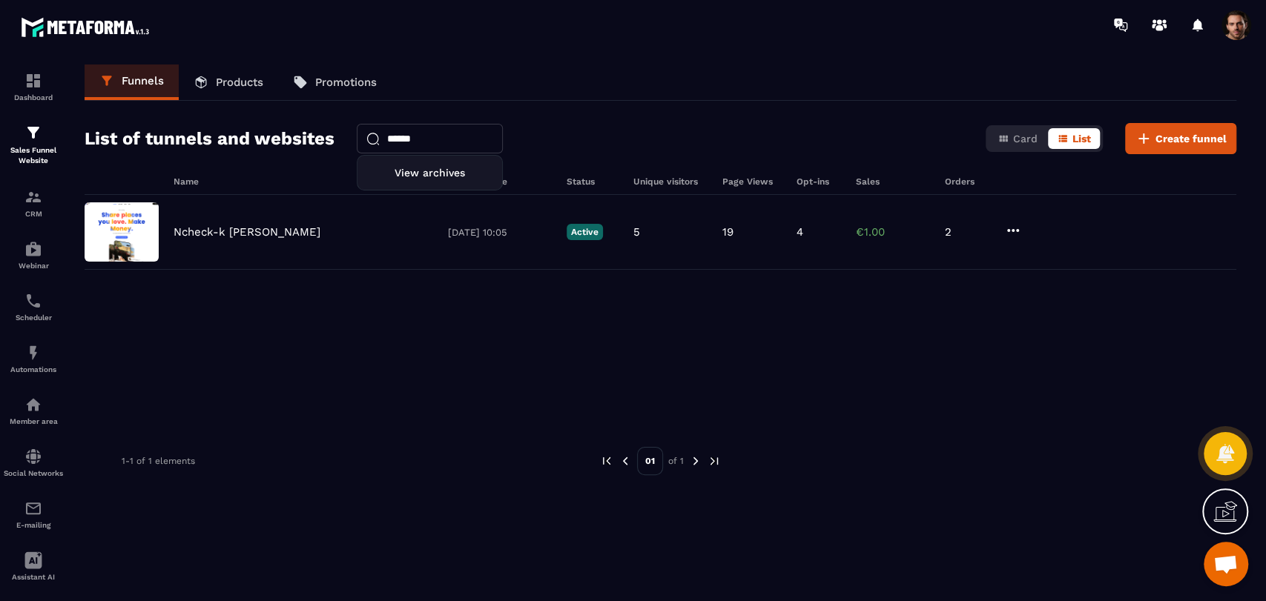
click at [446, 132] on input "******" at bounding box center [430, 139] width 146 height 30
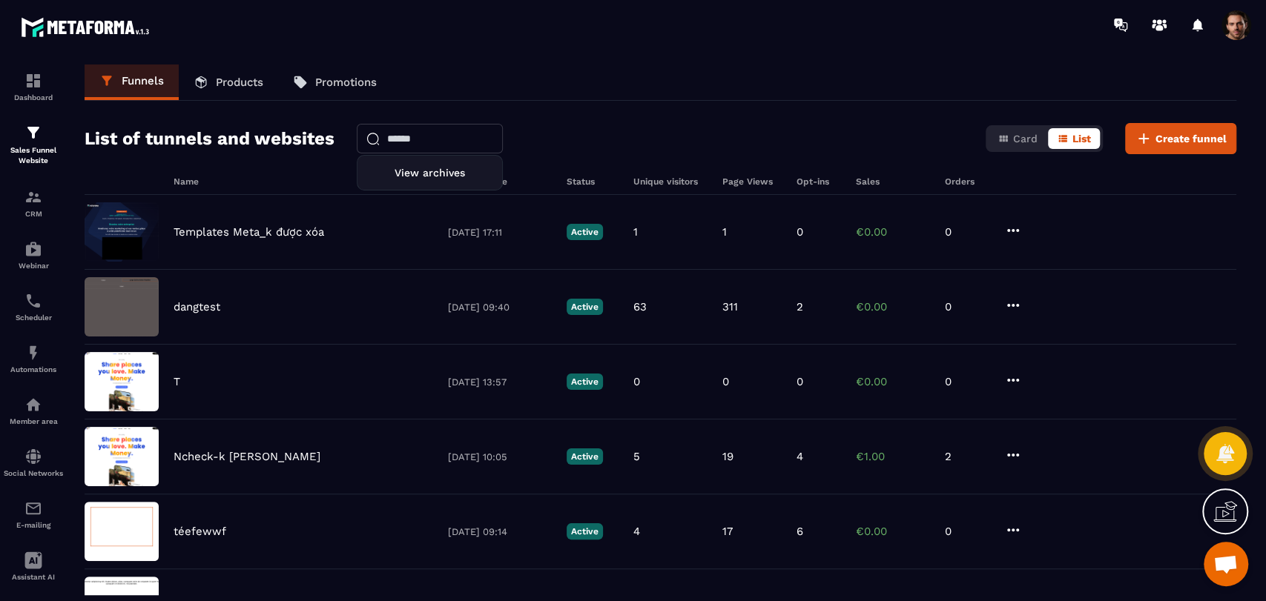
click at [254, 96] on link "Products" at bounding box center [228, 83] width 99 height 36
click at [245, 85] on p "Products" at bounding box center [239, 82] width 47 height 13
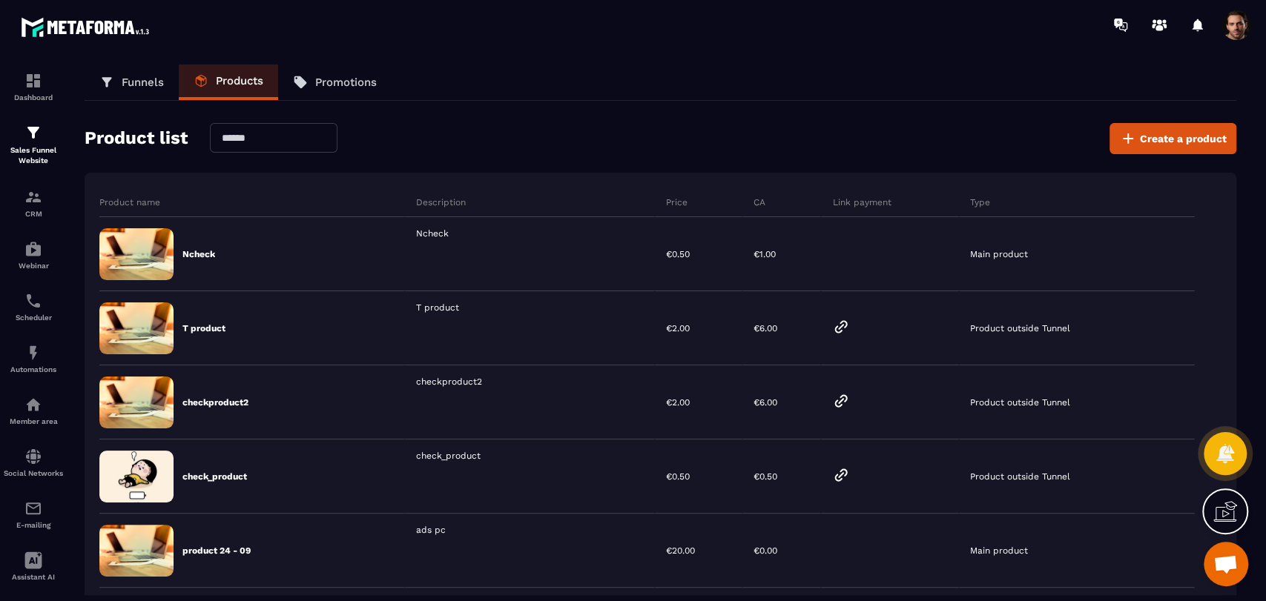
click at [262, 138] on input "text" at bounding box center [274, 138] width 128 height 30
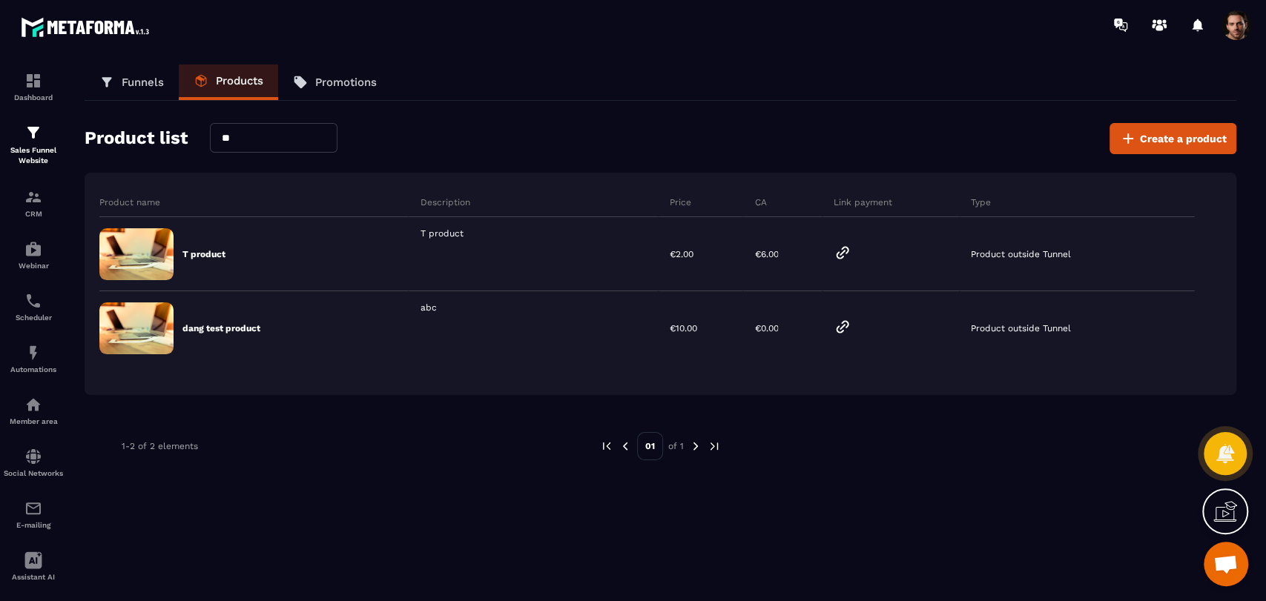
type input "*"
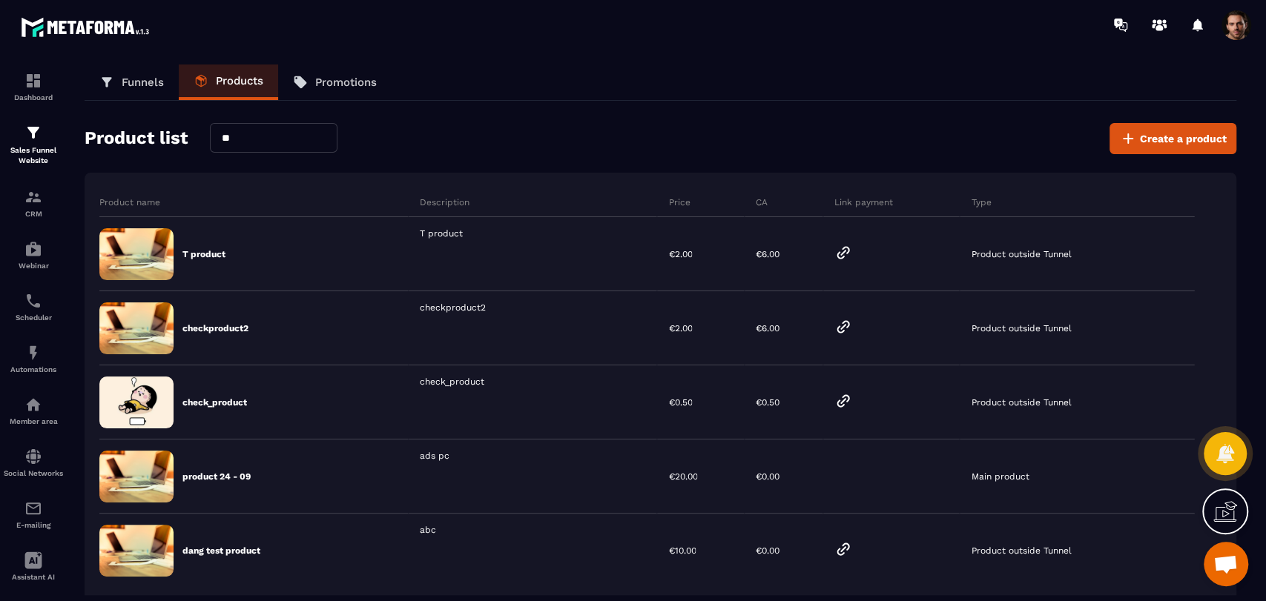
type input "*"
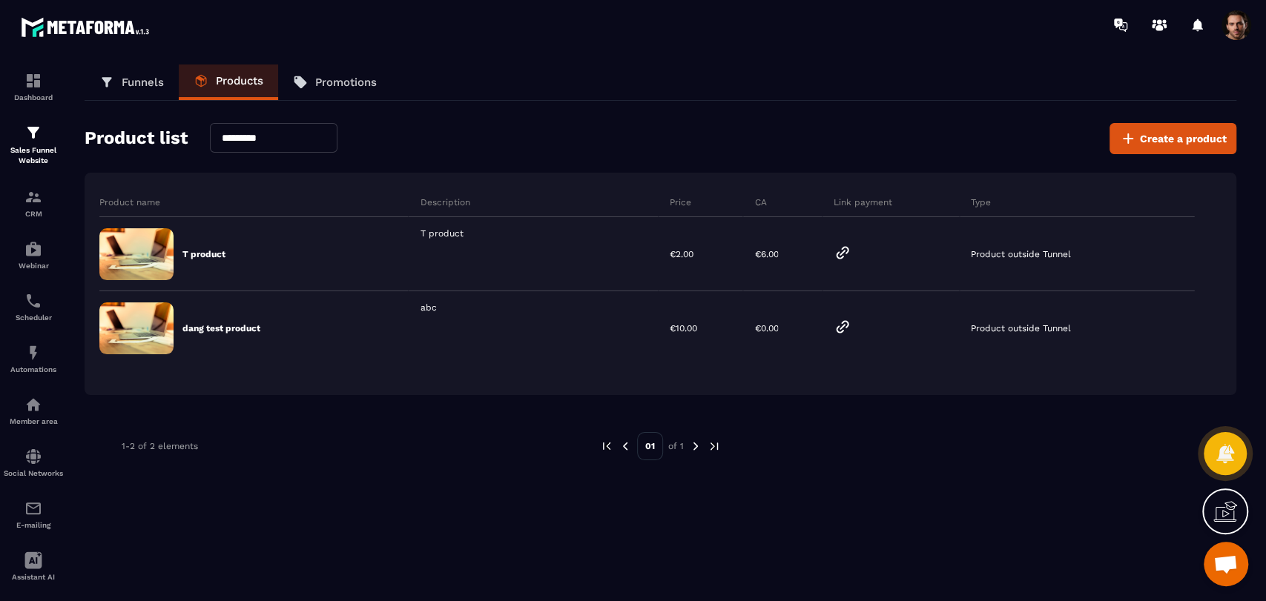
type input "*********"
click at [261, 136] on input "*********" at bounding box center [274, 138] width 128 height 30
click at [329, 65] on link "Promotions" at bounding box center [334, 83] width 113 height 36
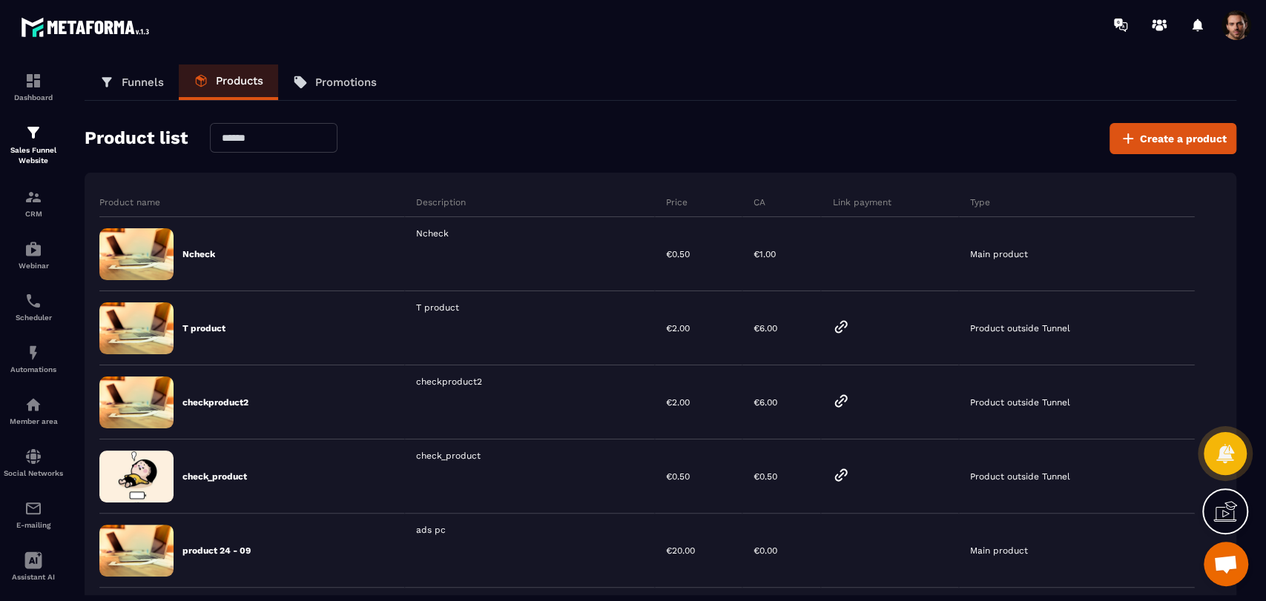
click at [339, 83] on p "Promotions" at bounding box center [346, 82] width 62 height 13
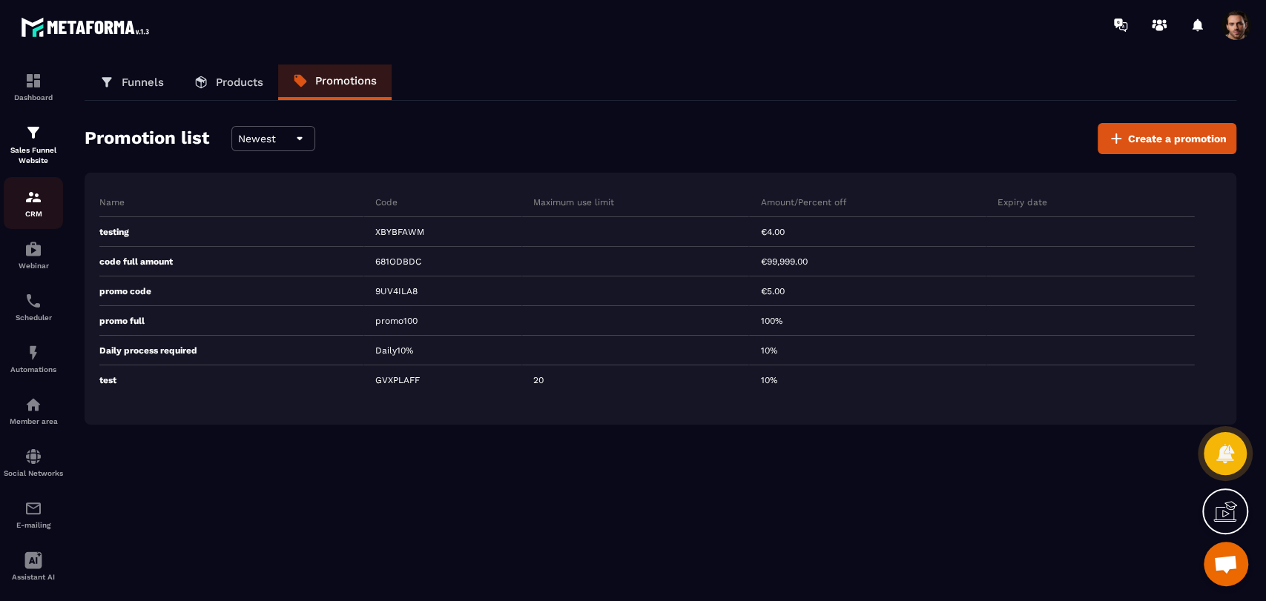
click at [24, 220] on link "CRM" at bounding box center [33, 203] width 59 height 52
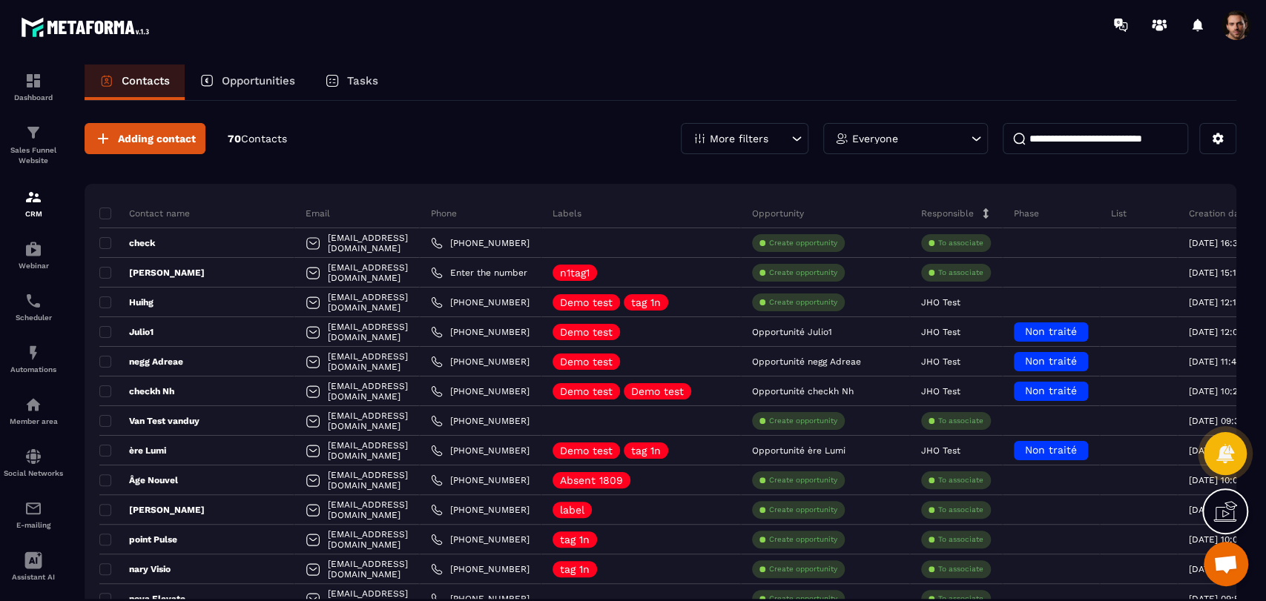
click at [1071, 146] on input at bounding box center [1095, 138] width 185 height 31
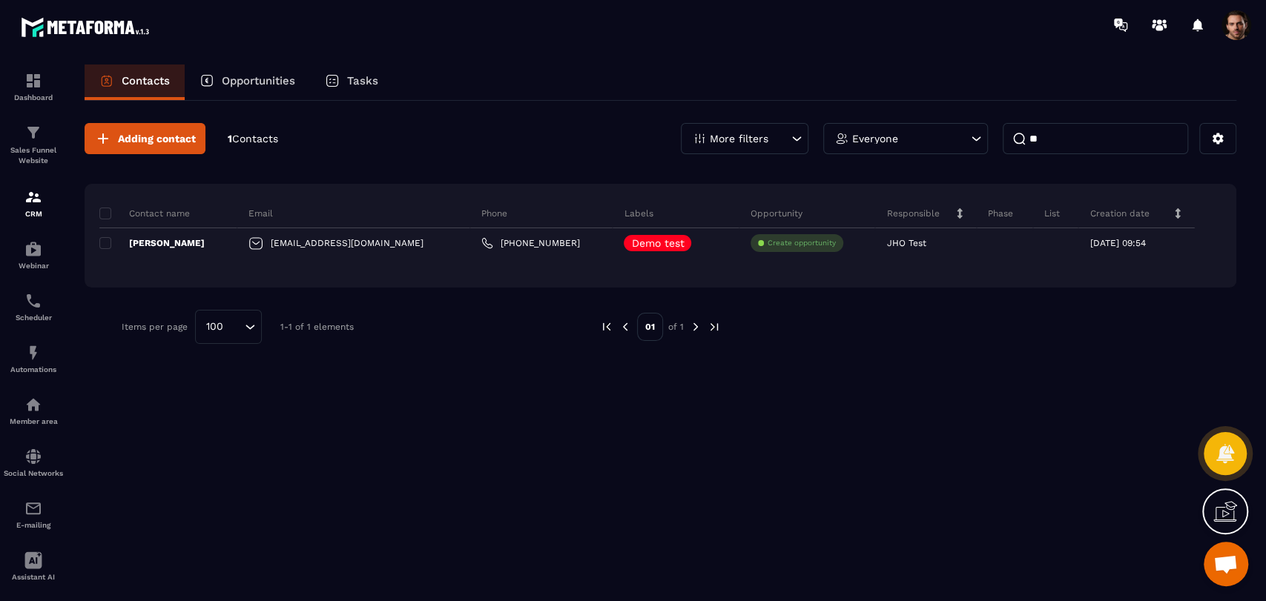
type input "*"
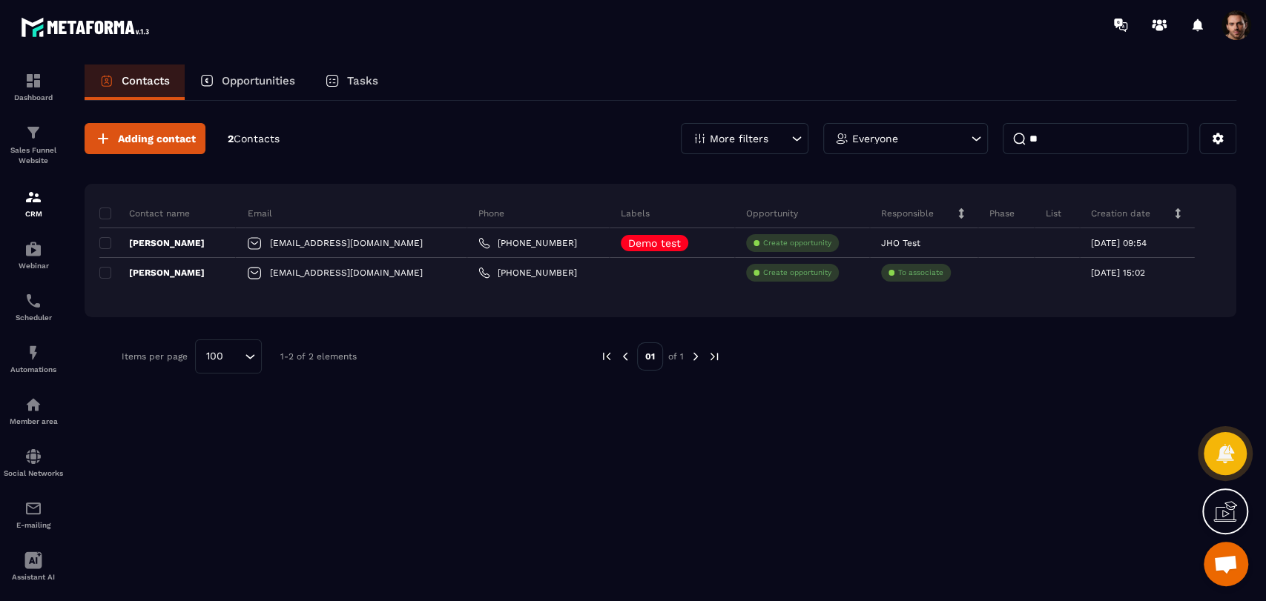
type input "*"
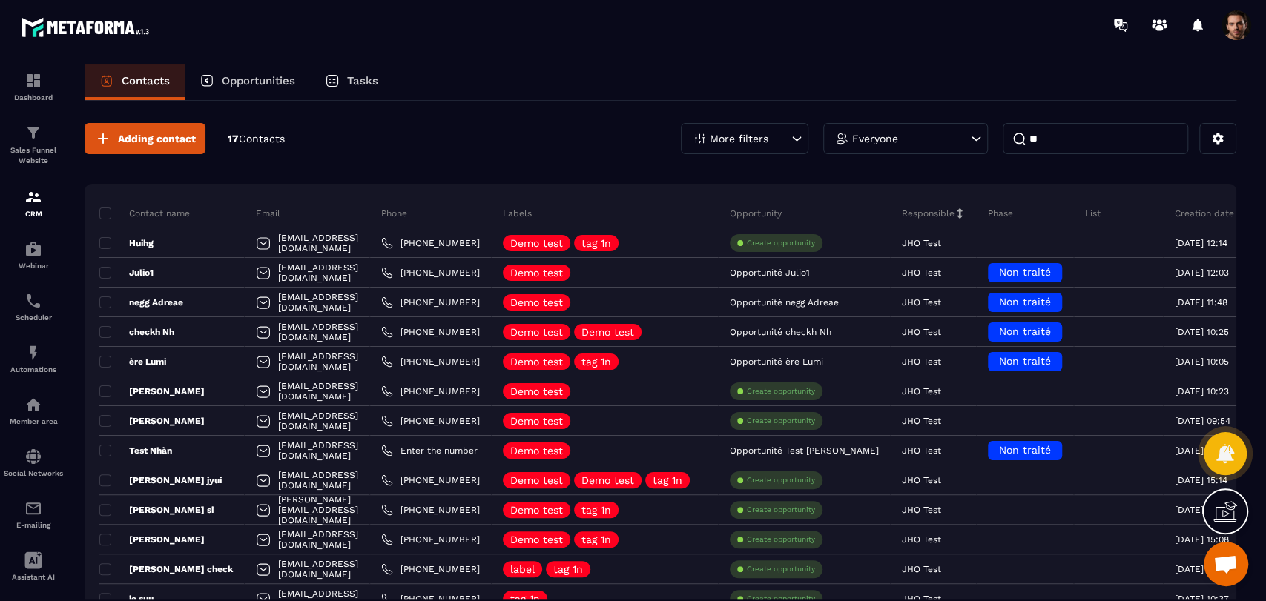
type input "*"
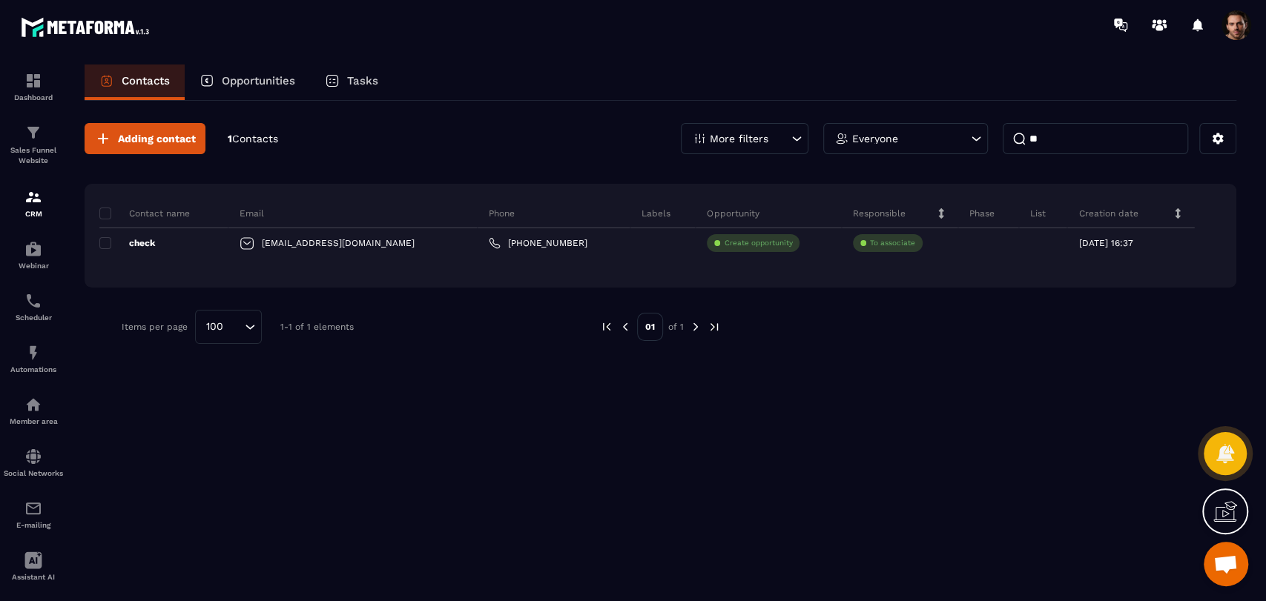
type input "*"
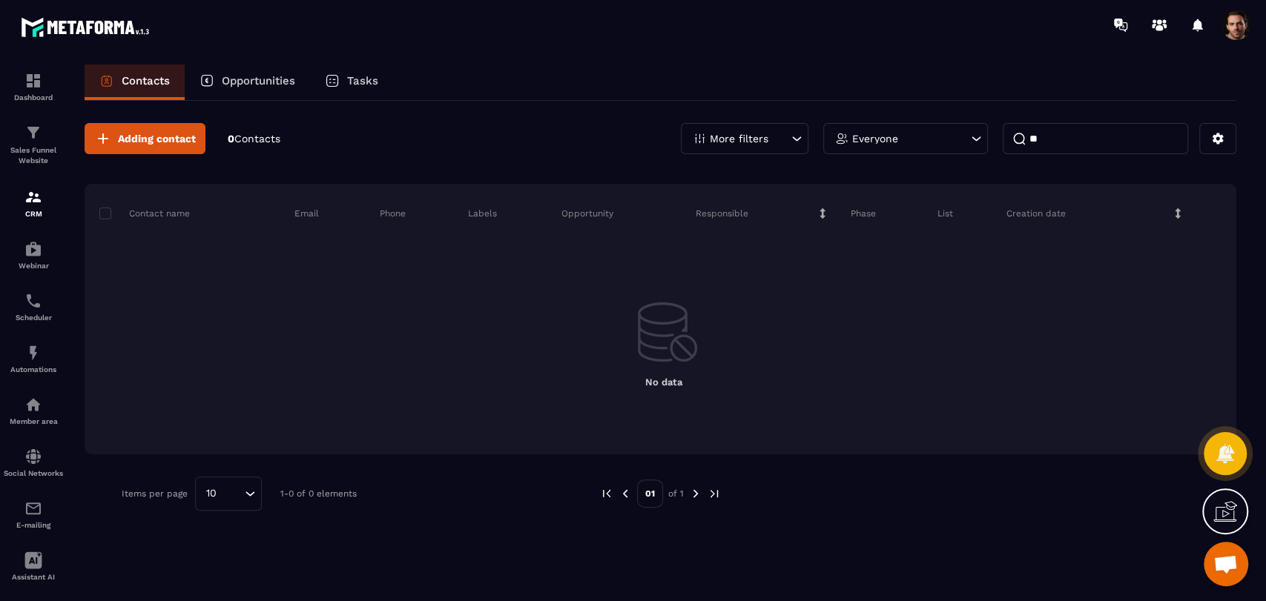
type input "*"
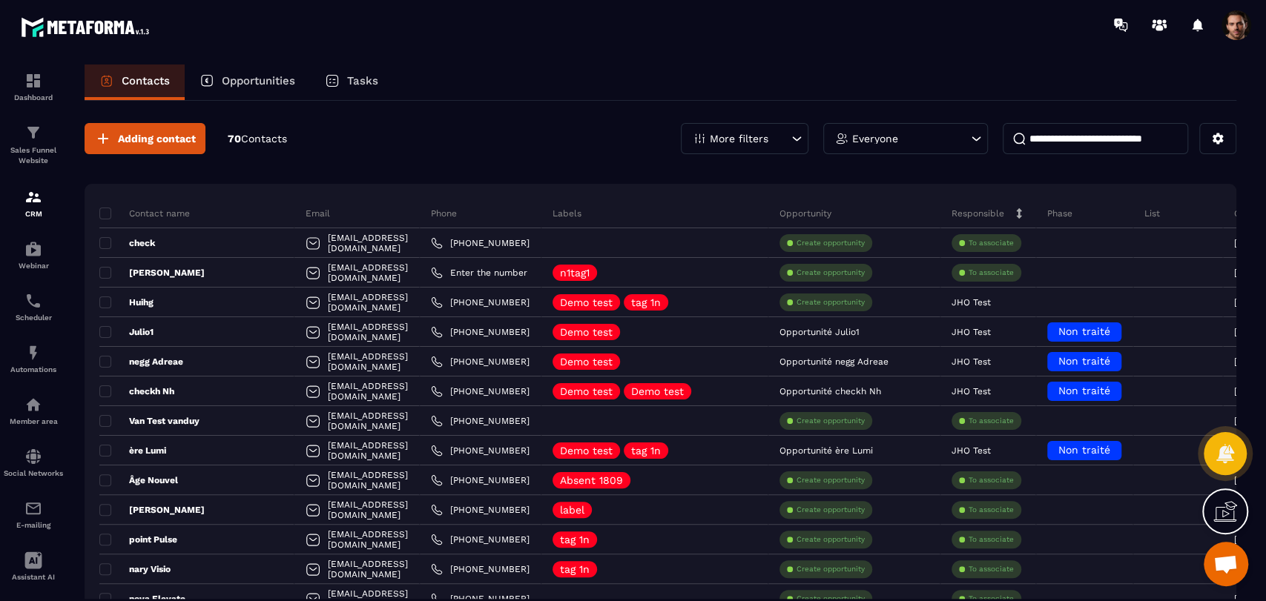
click at [245, 87] on p "Opportunities" at bounding box center [258, 80] width 73 height 13
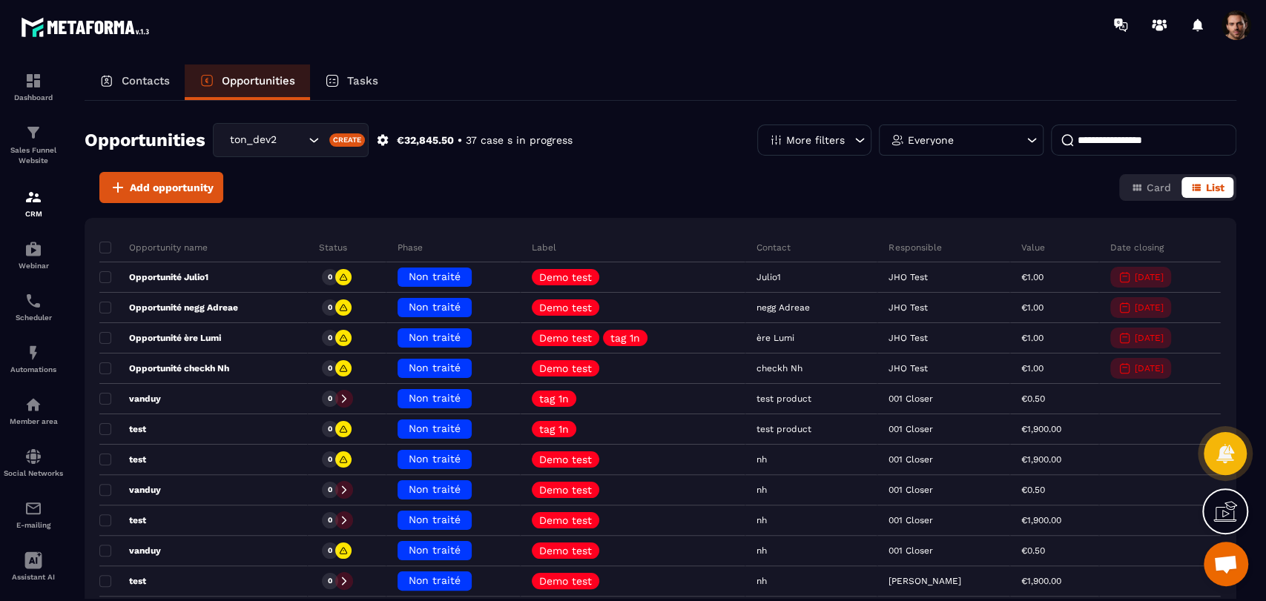
click at [1110, 132] on input at bounding box center [1143, 140] width 185 height 31
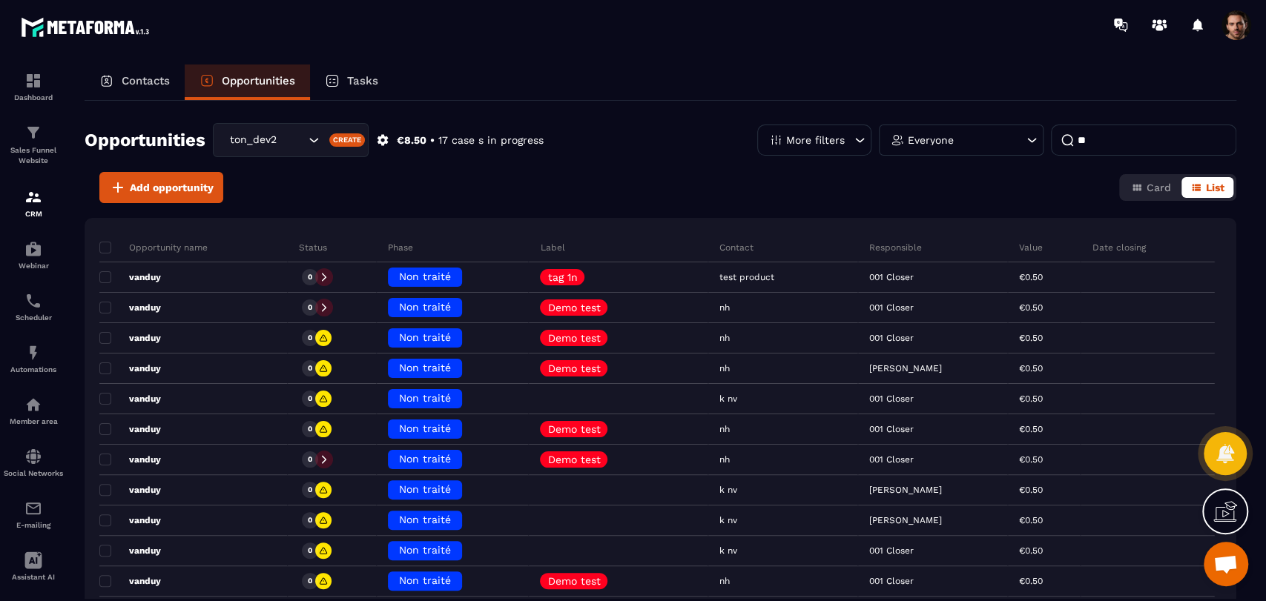
type input "*"
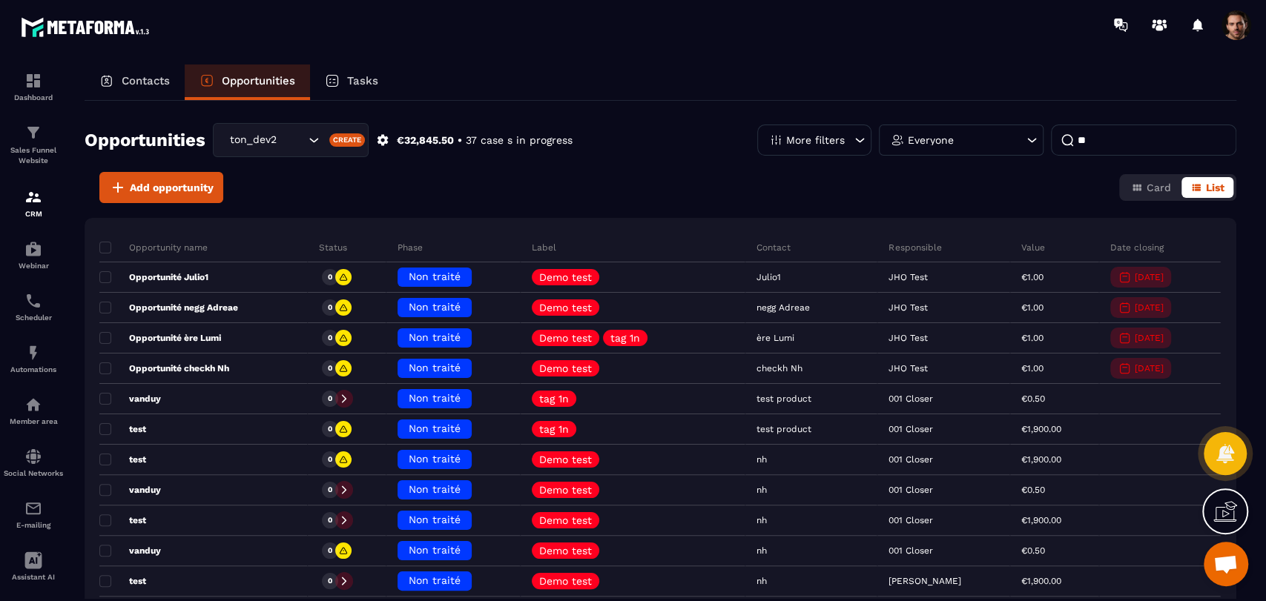
type input "*"
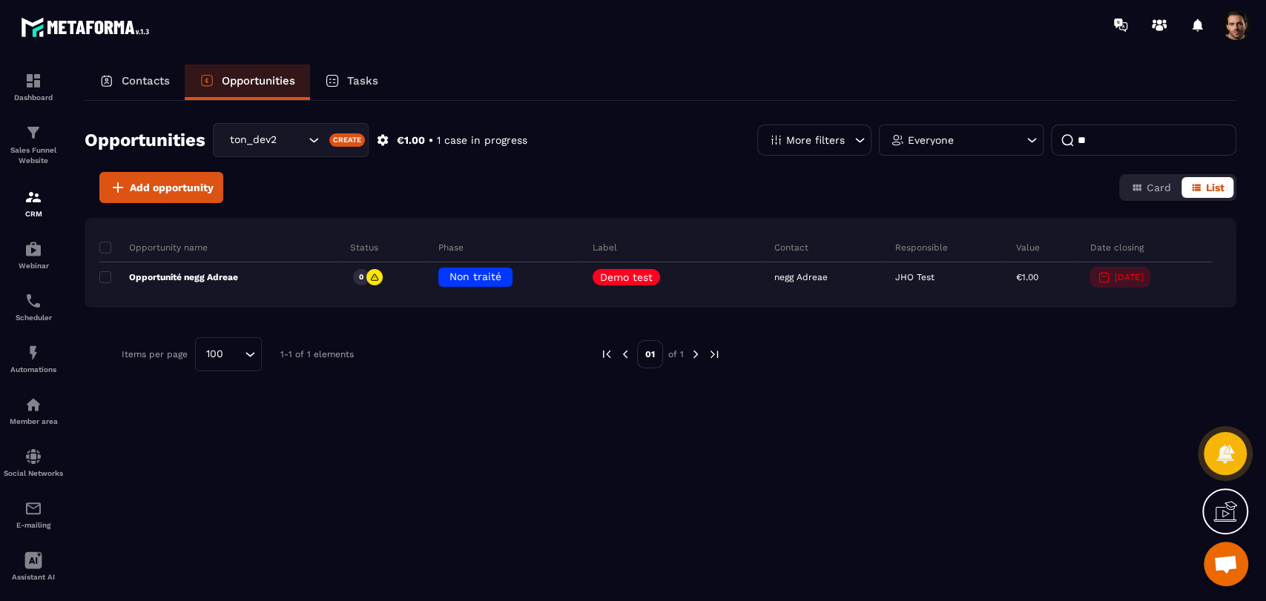
type input "*"
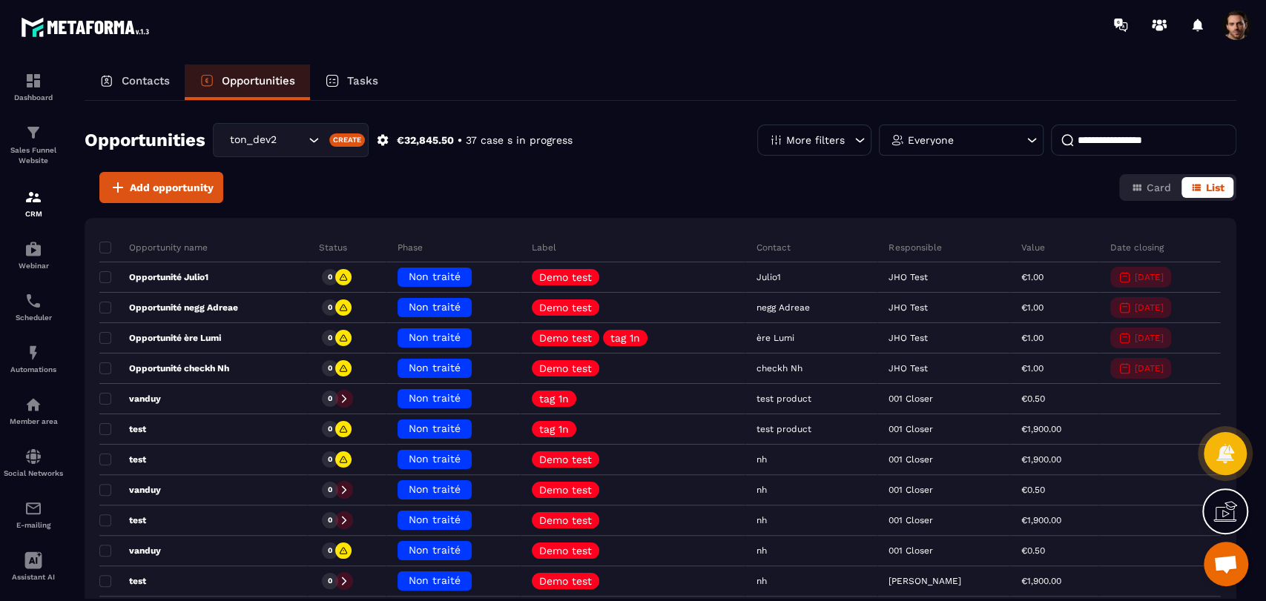
type input "*"
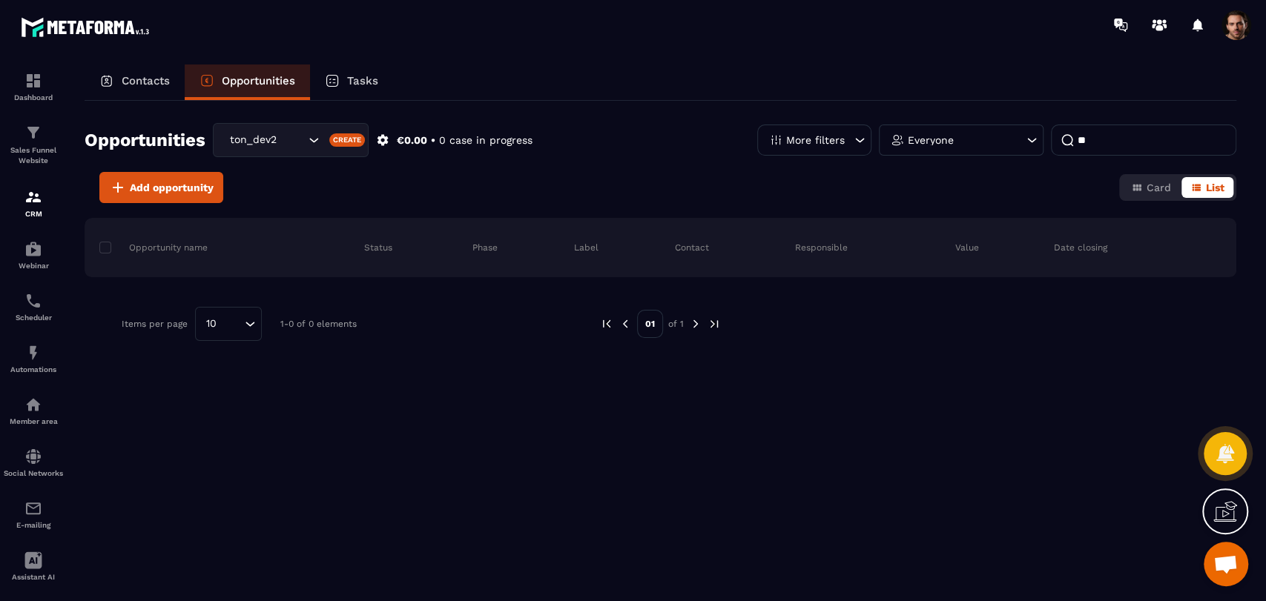
type input "*"
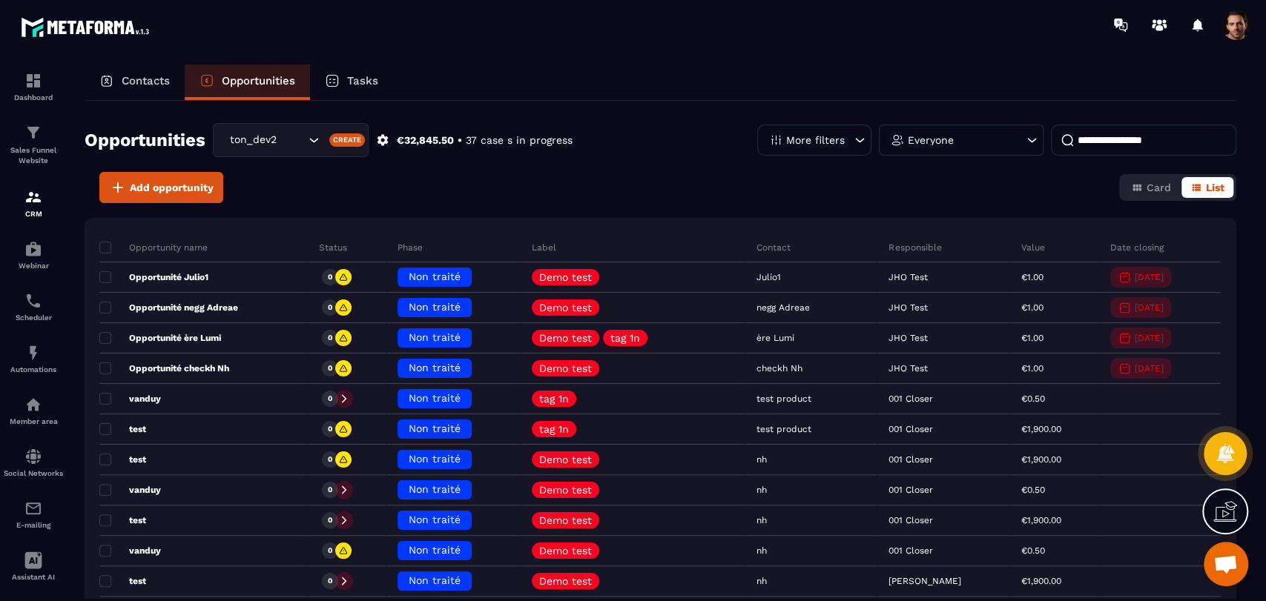
click at [355, 90] on div "Tasks" at bounding box center [351, 83] width 83 height 36
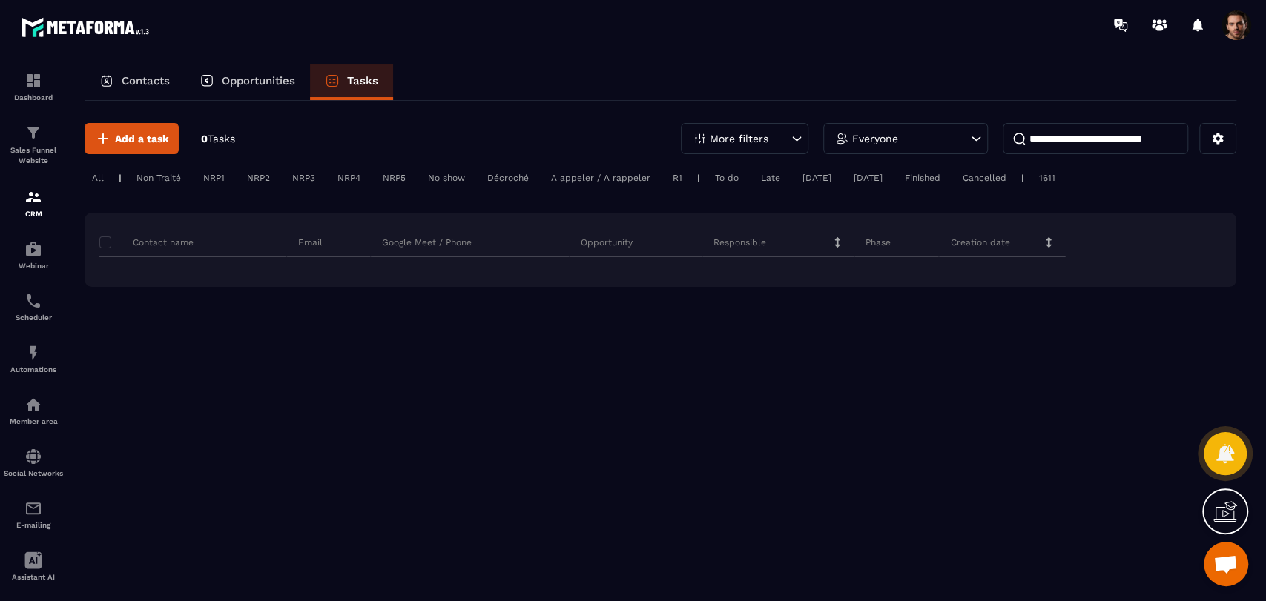
click at [362, 84] on p "Tasks" at bounding box center [362, 80] width 31 height 13
